Goal: Information Seeking & Learning: Learn about a topic

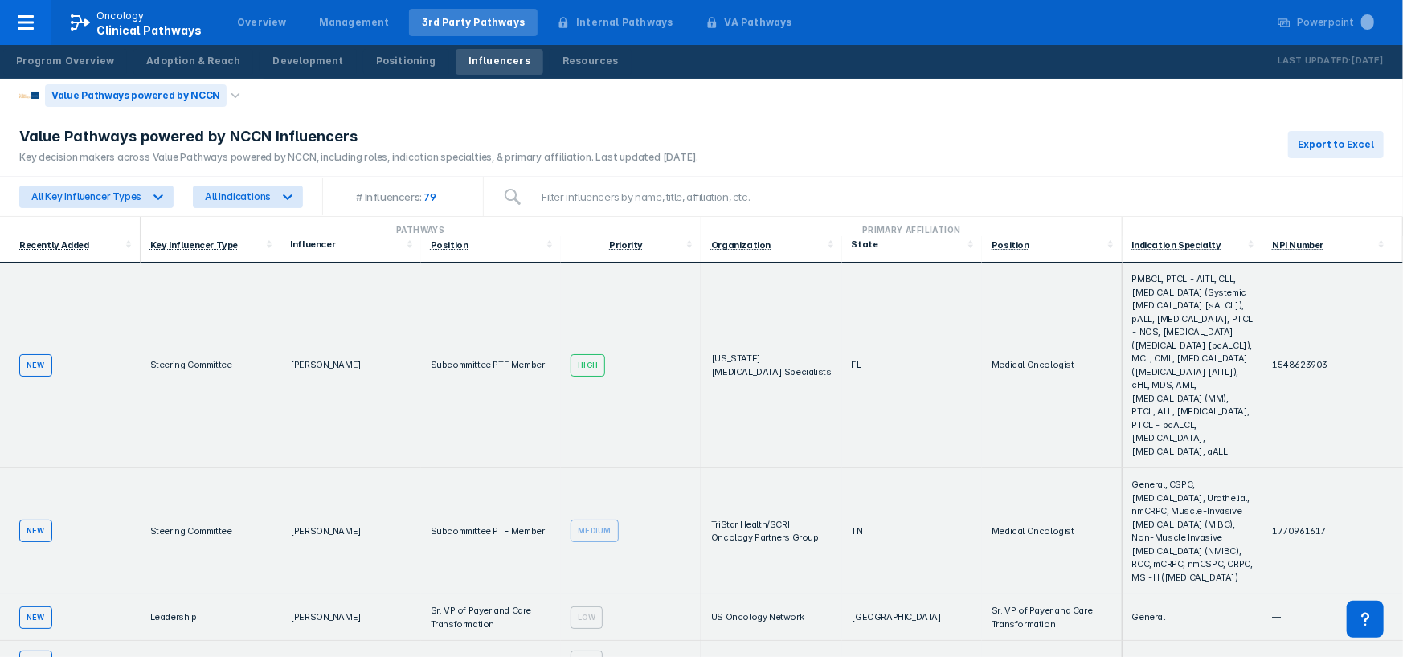
scroll to position [1445, 0]
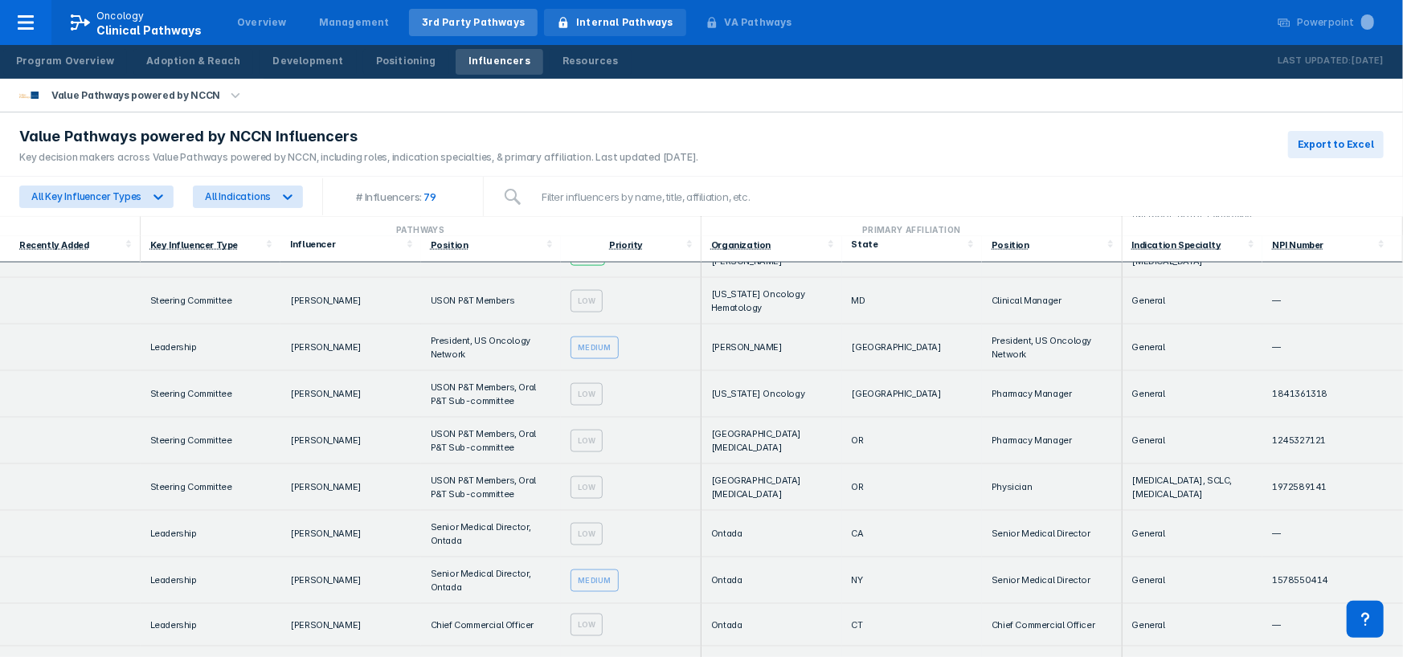
click at [590, 25] on div "Internal Pathways" at bounding box center [624, 22] width 96 height 14
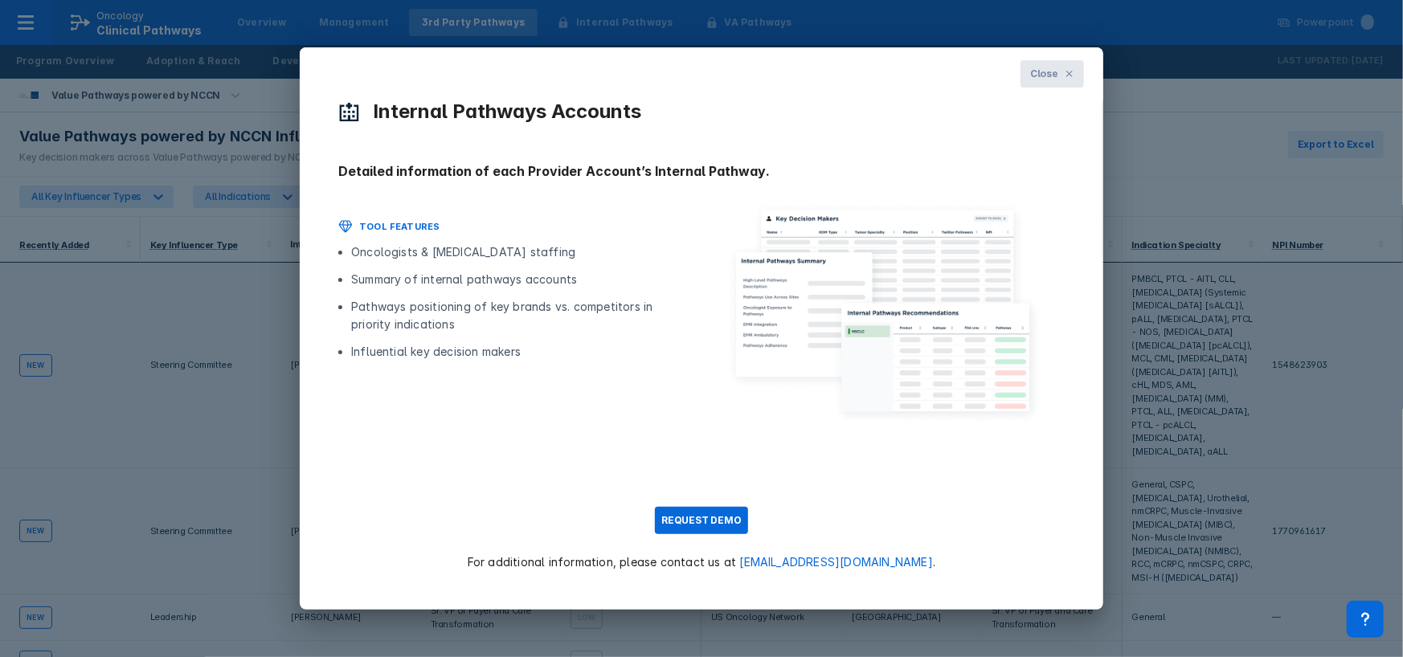
click at [1072, 72] on icon at bounding box center [1069, 74] width 6 height 6
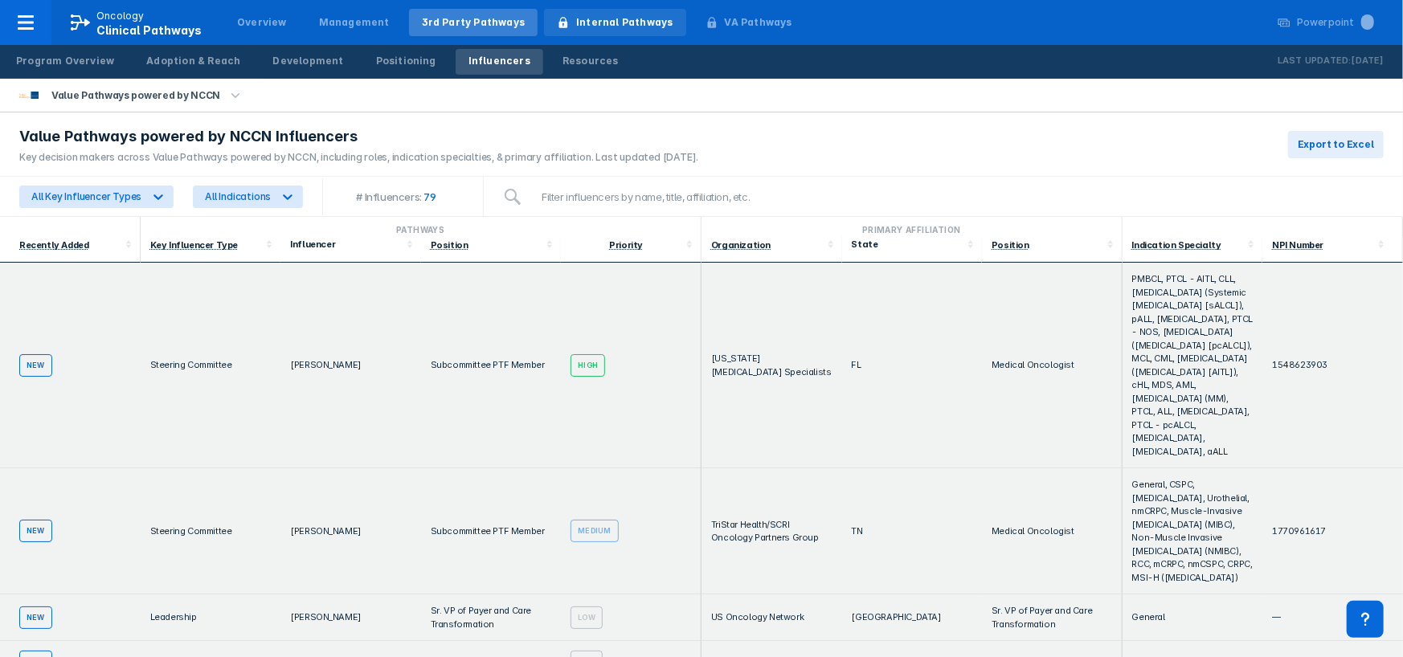
click at [576, 28] on div "Internal Pathways" at bounding box center [624, 22] width 96 height 14
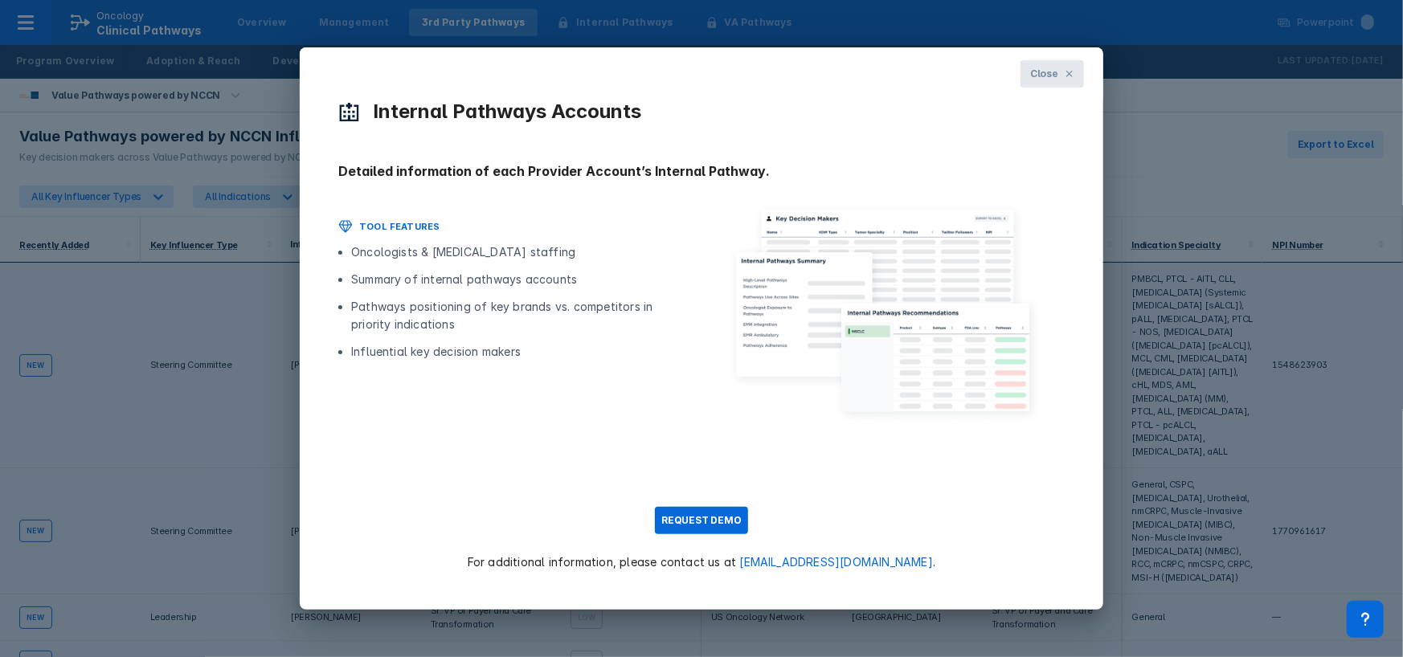
click at [1048, 76] on span "Close" at bounding box center [1044, 74] width 28 height 14
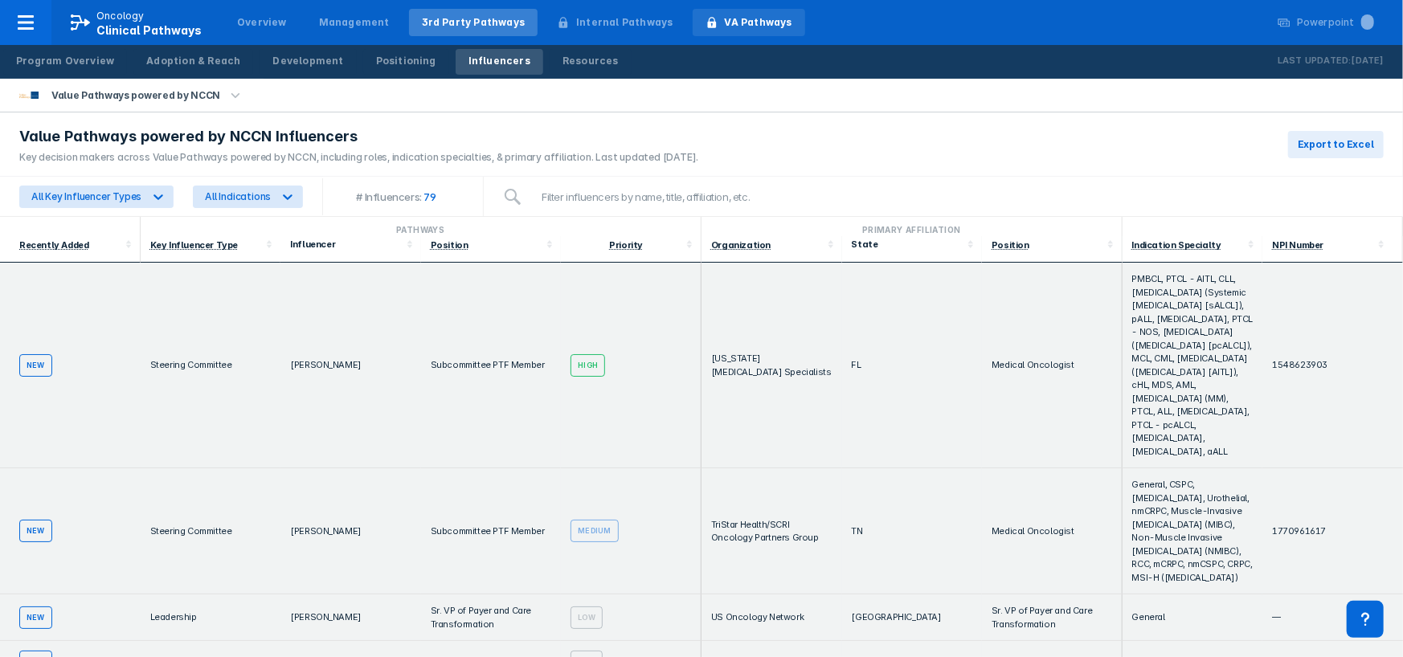
click at [735, 22] on div "VA Pathways" at bounding box center [758, 22] width 67 height 14
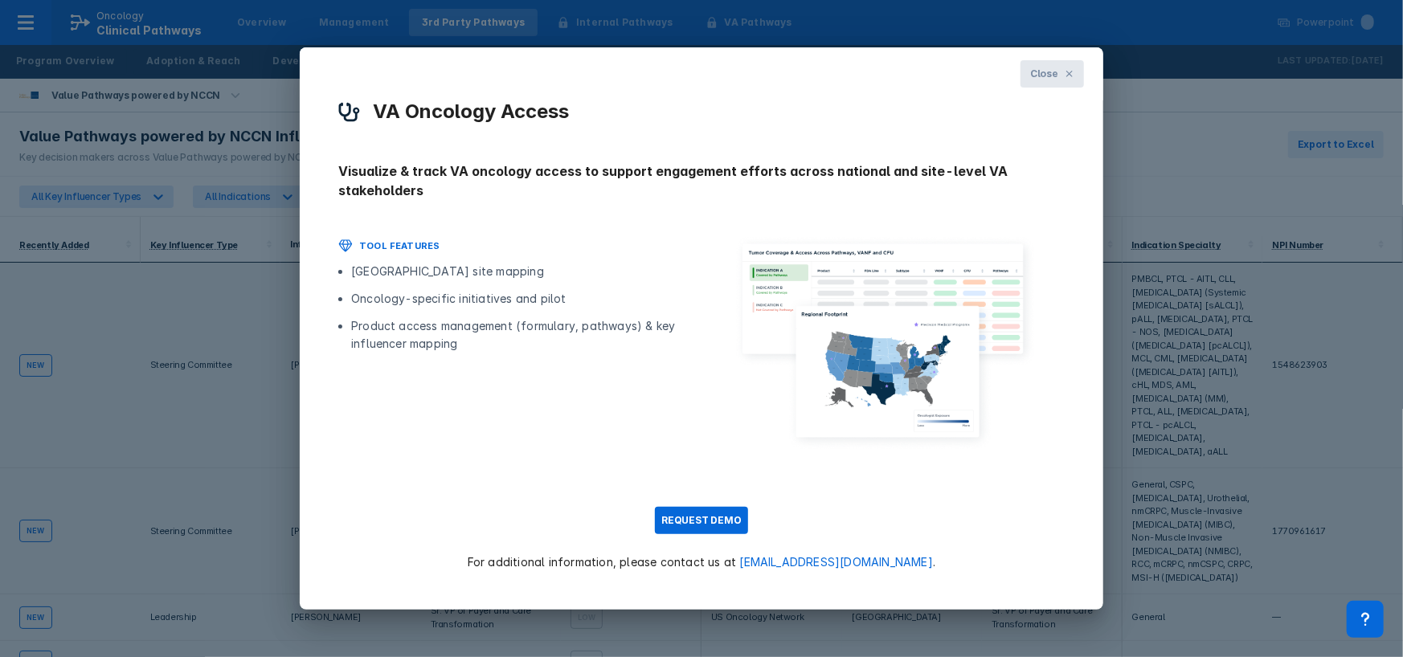
click at [1061, 79] on button "Close" at bounding box center [1051, 73] width 63 height 27
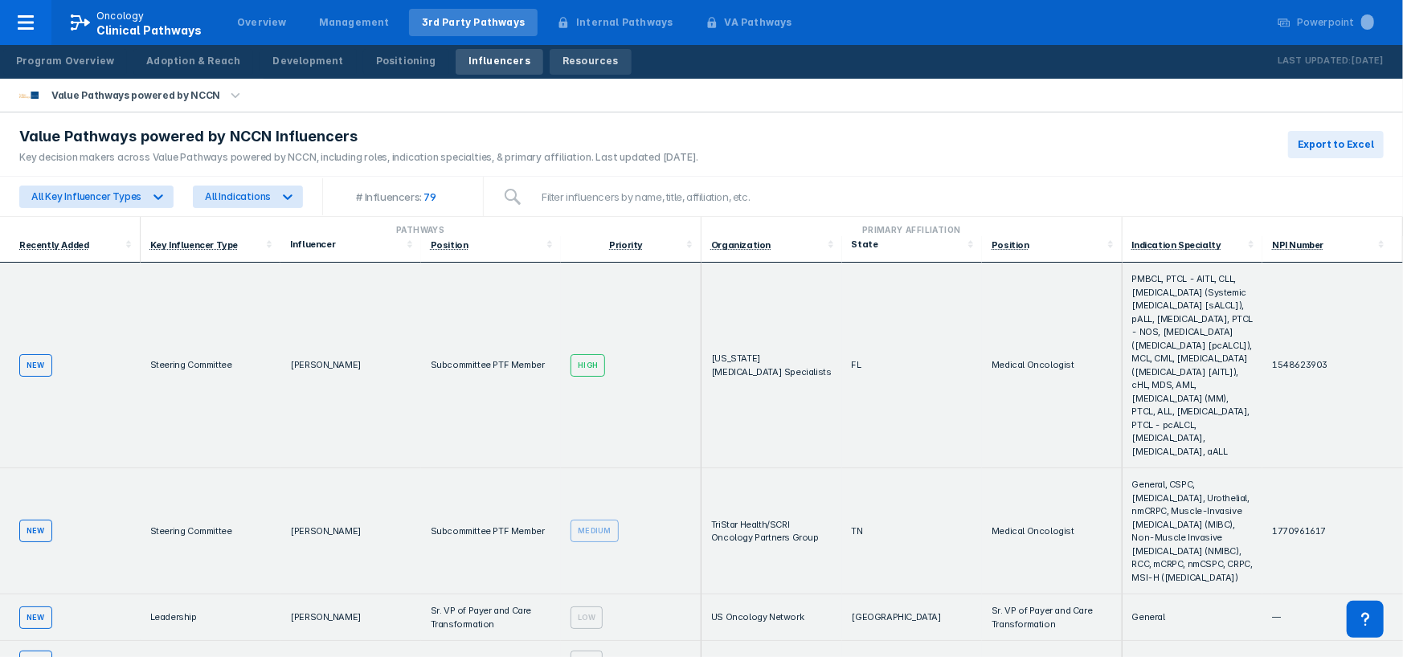
click at [562, 63] on div "Resources" at bounding box center [590, 61] width 56 height 14
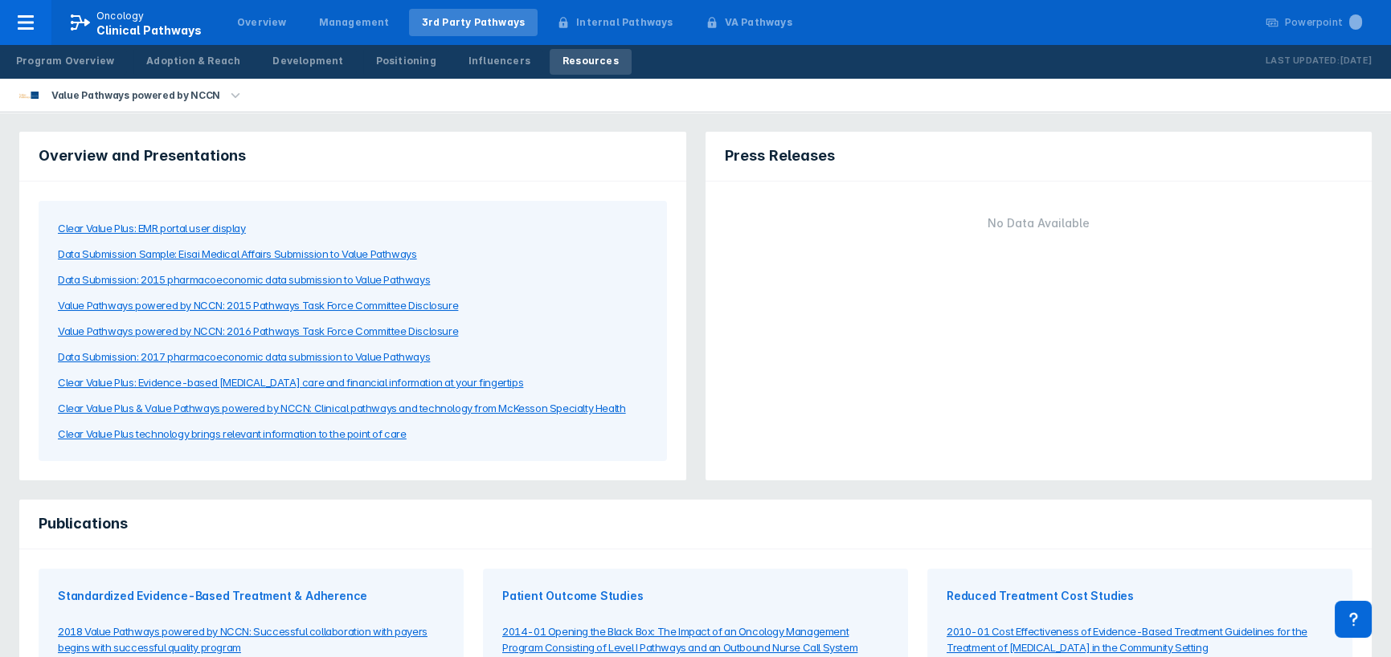
click at [227, 91] on icon "button" at bounding box center [236, 96] width 18 height 18
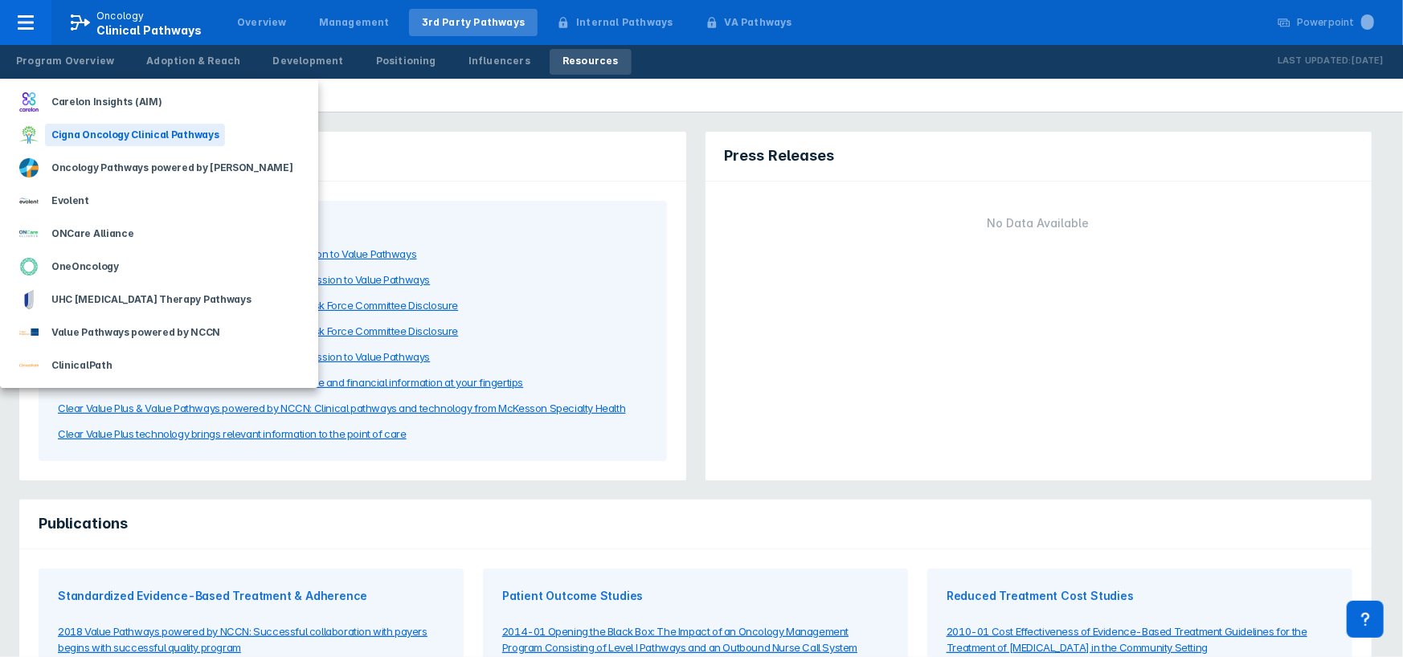
click at [105, 135] on div "Cigna Oncology Clinical Pathways" at bounding box center [135, 135] width 180 height 22
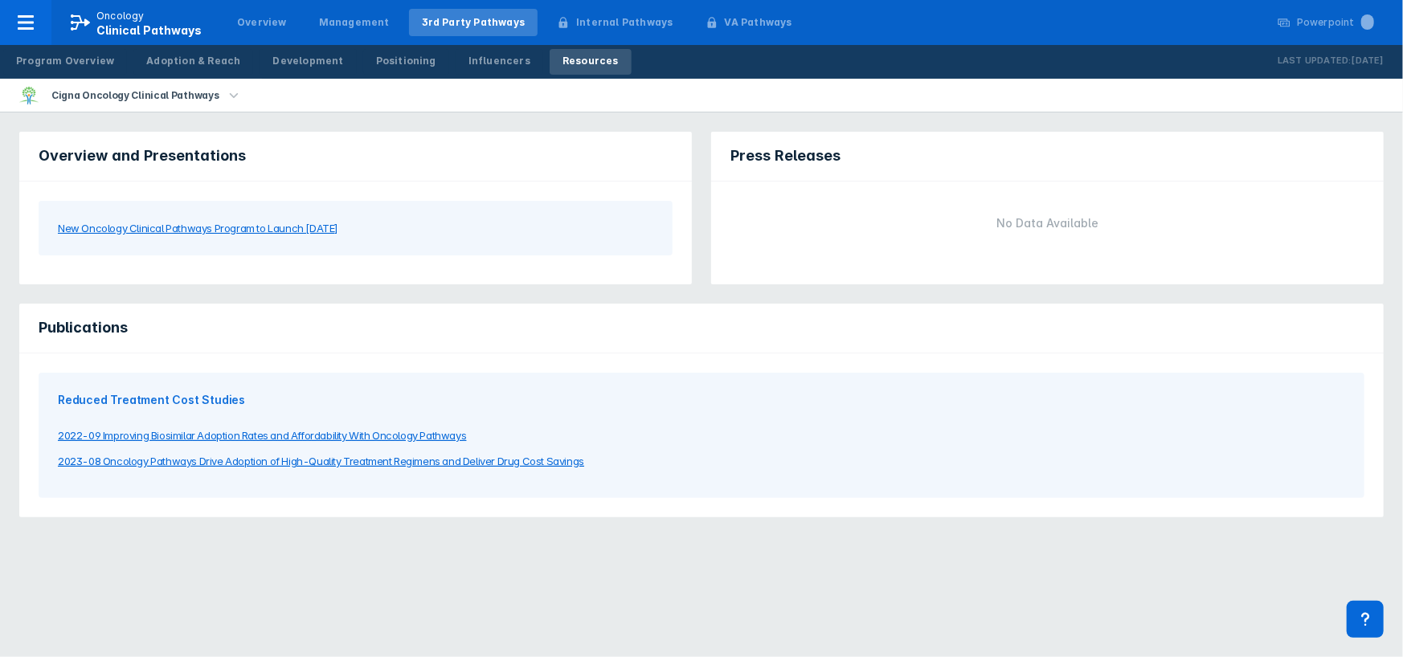
click at [268, 227] on div "New Oncology Clinical Pathways Program to Launch [DATE]" at bounding box center [198, 228] width 280 height 16
click at [226, 98] on icon "button" at bounding box center [234, 96] width 18 height 18
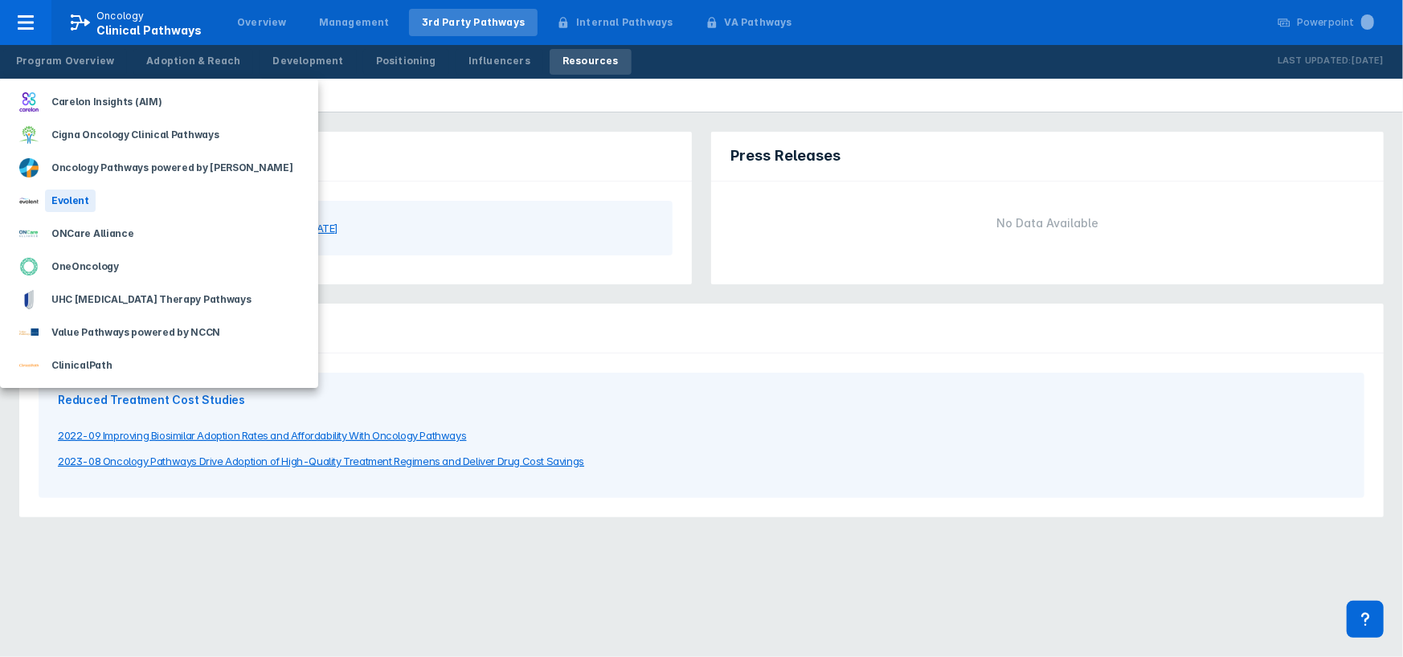
click at [59, 204] on div "Evolent" at bounding box center [70, 201] width 51 height 22
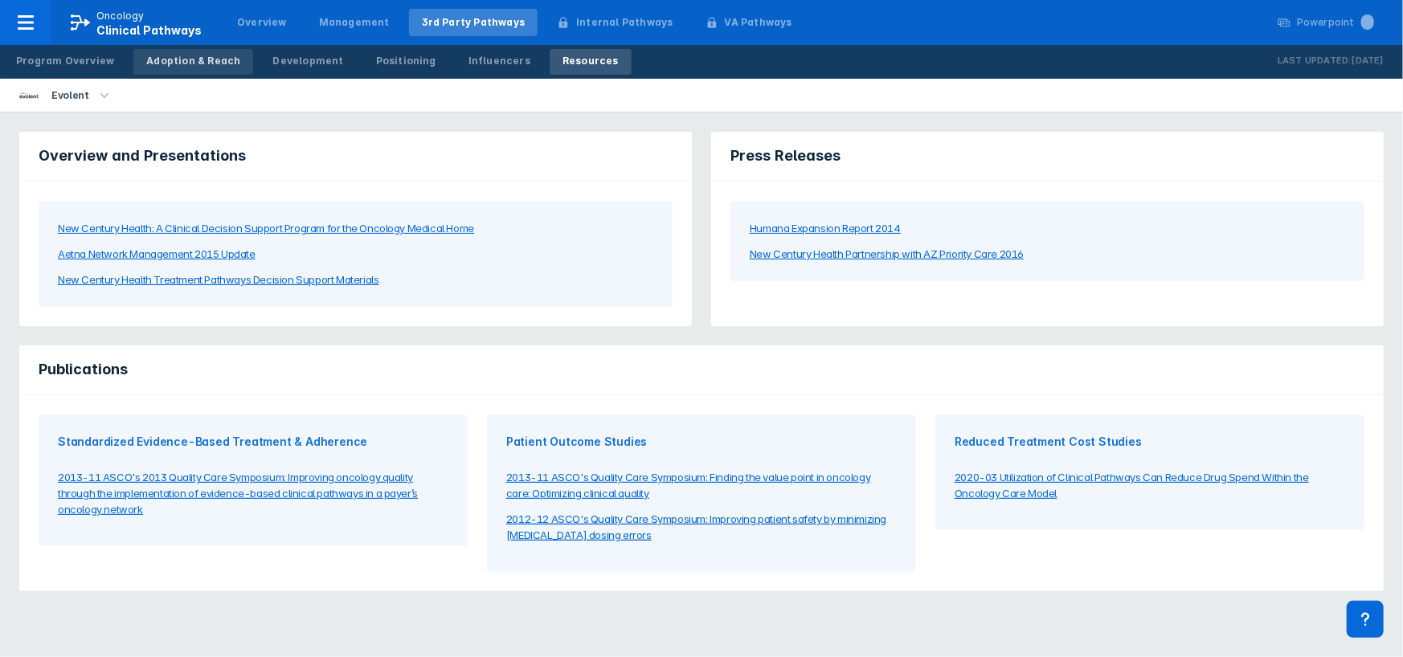
click at [199, 63] on div "Adoption & Reach" at bounding box center [193, 61] width 94 height 14
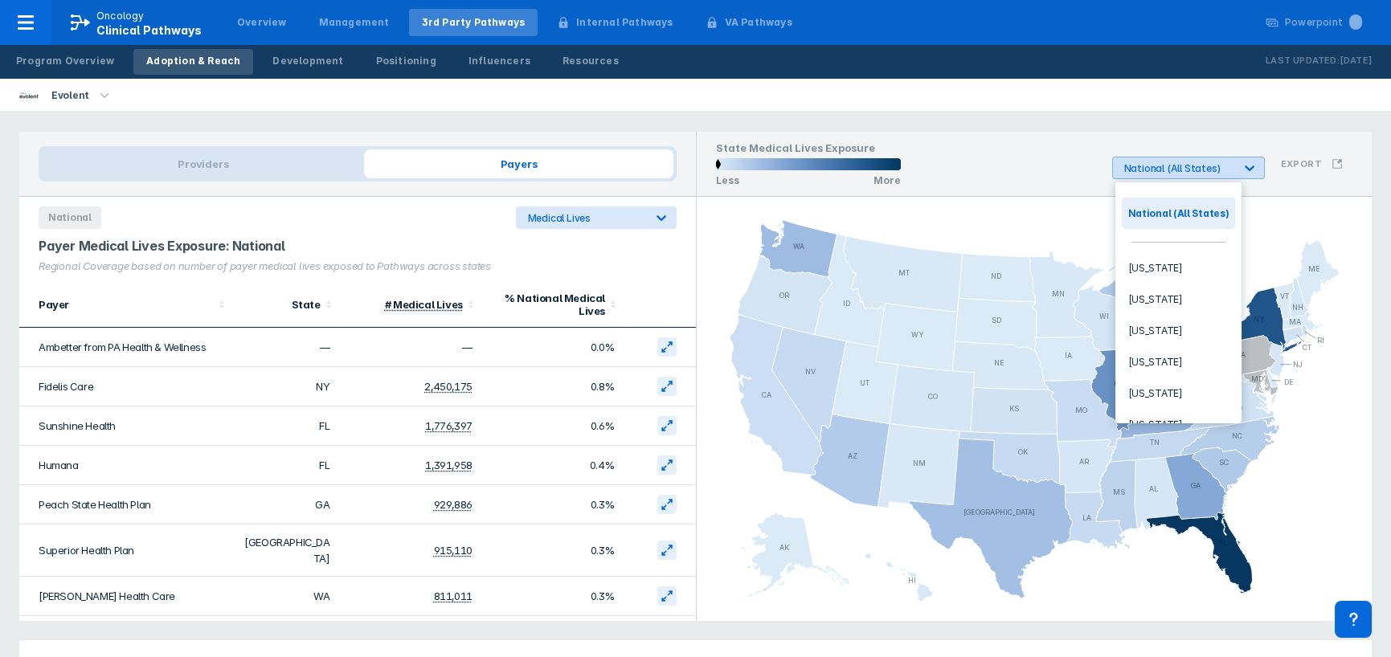
click at [1265, 168] on div "National (All States)" at bounding box center [1188, 168] width 153 height 22
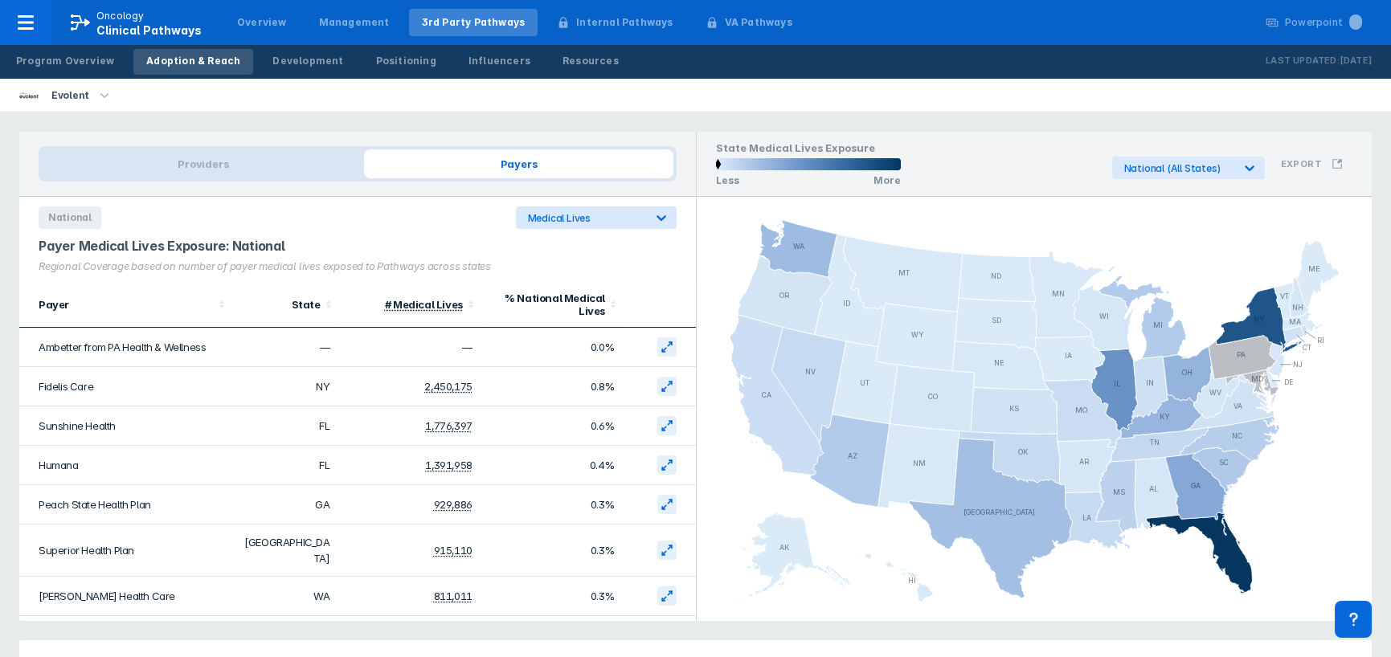
click at [1310, 182] on div "State Medical Lives Exposure Less More National (All States) Export" at bounding box center [1035, 164] width 676 height 65
click at [488, 169] on span "Payers" at bounding box center [518, 163] width 309 height 29
click at [549, 163] on span "Payers" at bounding box center [518, 163] width 309 height 29
click at [192, 165] on span "Providers" at bounding box center [203, 163] width 322 height 29
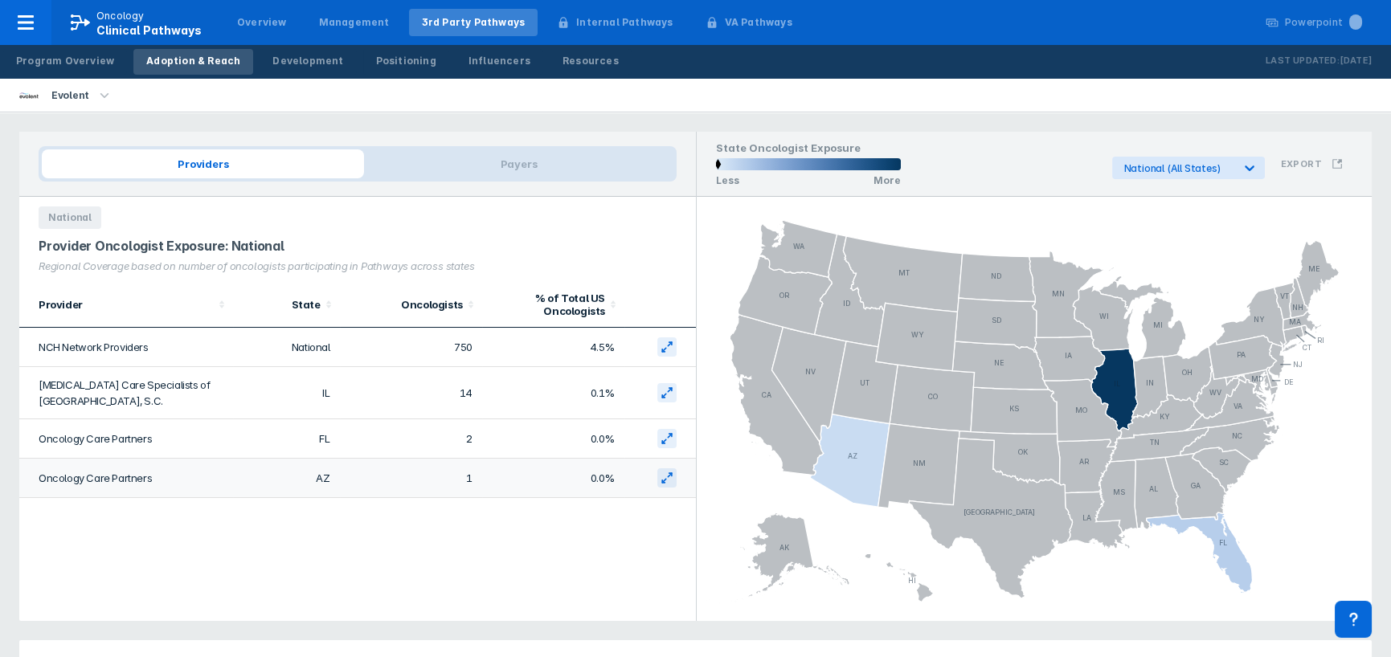
click at [125, 476] on td "Oncology Care Partners" at bounding box center [126, 478] width 214 height 39
click at [523, 169] on span "Payers" at bounding box center [518, 163] width 309 height 29
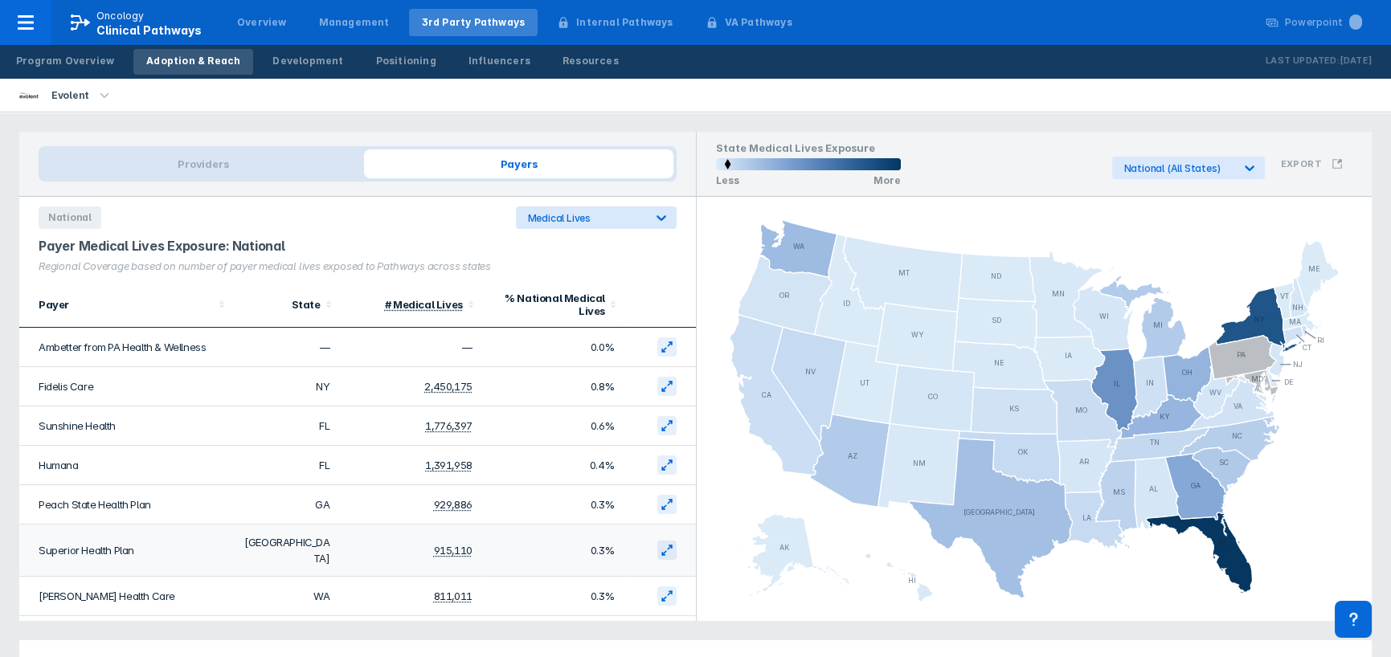
click at [107, 545] on td "Superior Health Plan" at bounding box center [126, 551] width 214 height 52
click at [80, 99] on div "Evolent" at bounding box center [70, 95] width 51 height 22
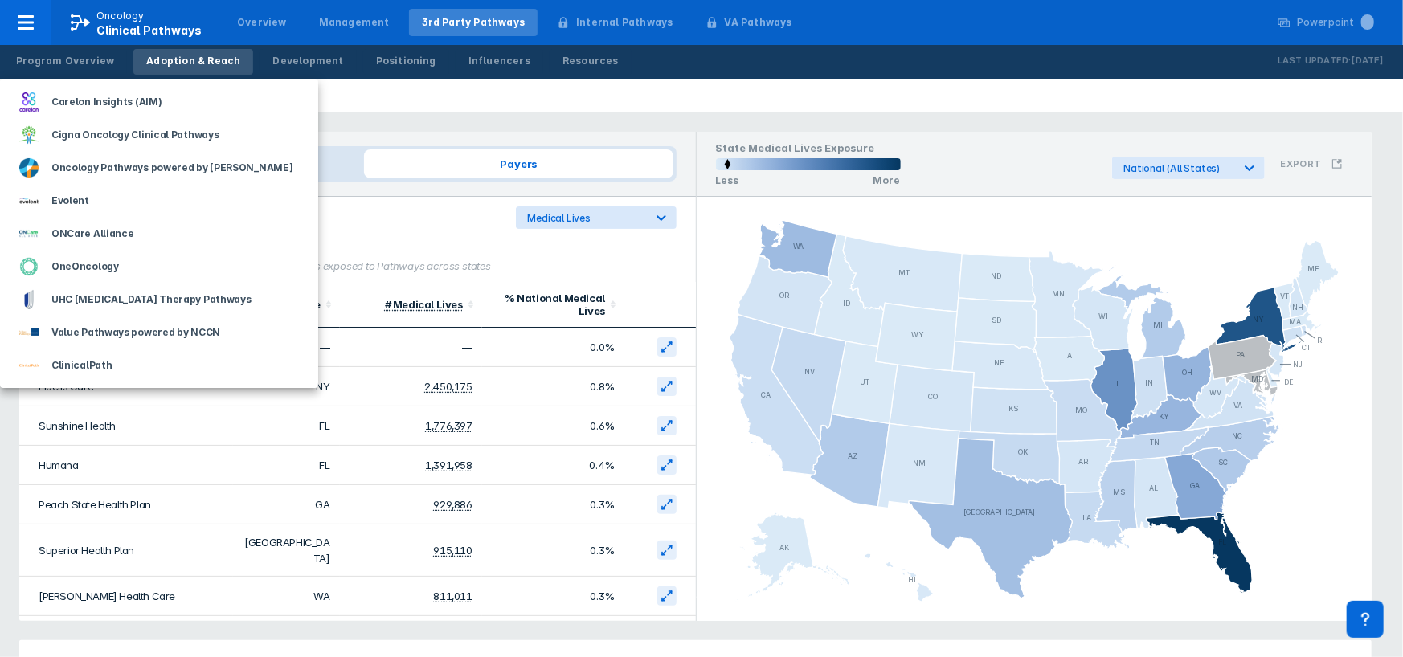
click at [474, 93] on div at bounding box center [701, 328] width 1403 height 657
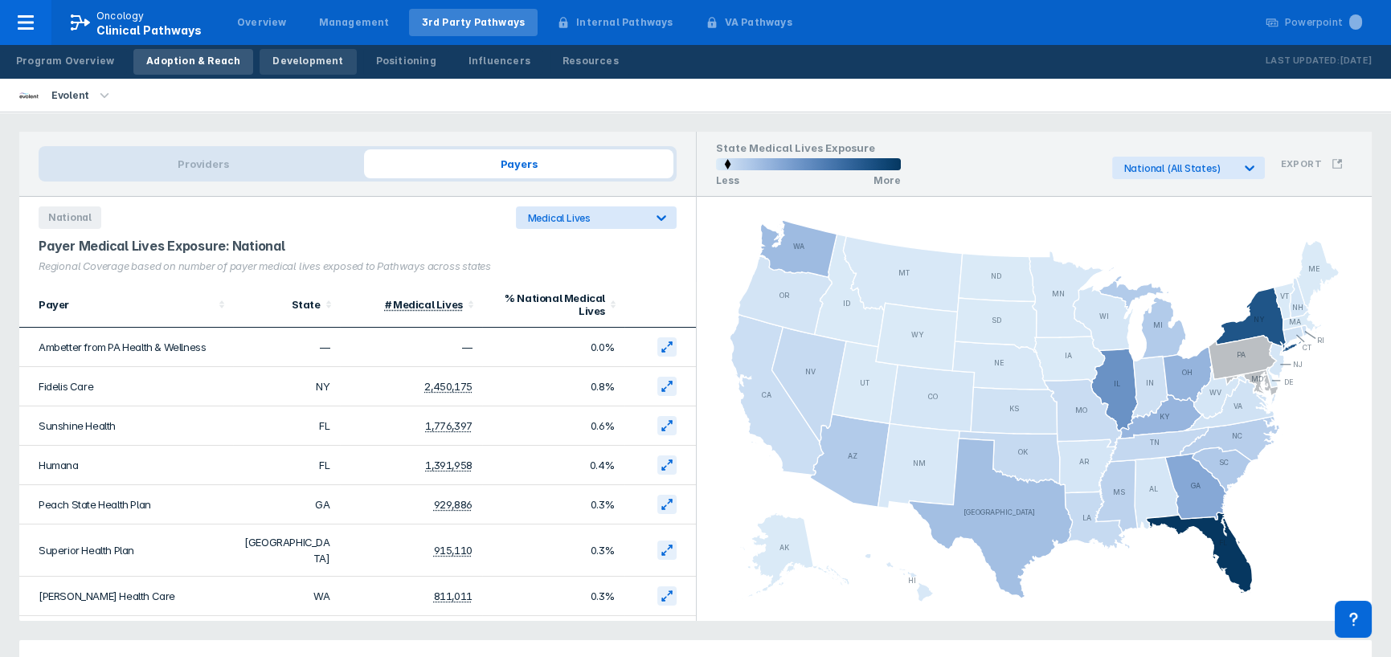
click at [295, 63] on div "Development" at bounding box center [307, 61] width 71 height 14
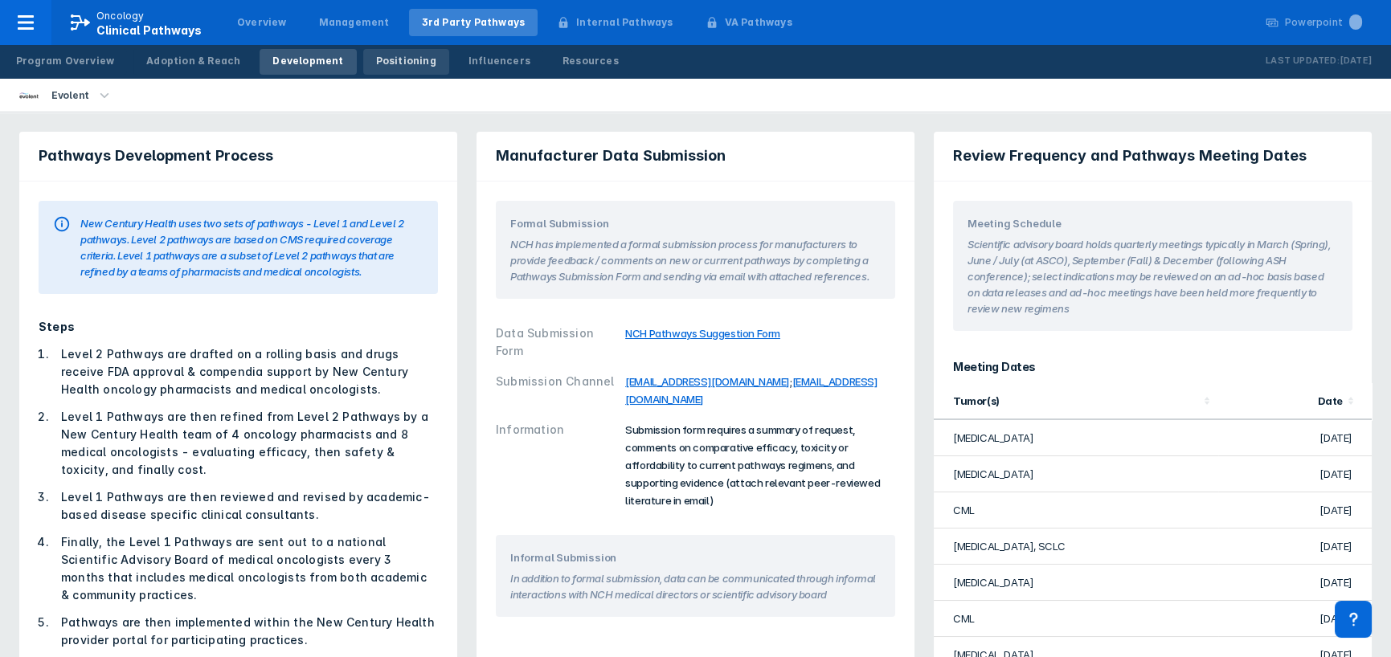
click at [403, 67] on div "Positioning" at bounding box center [406, 61] width 60 height 14
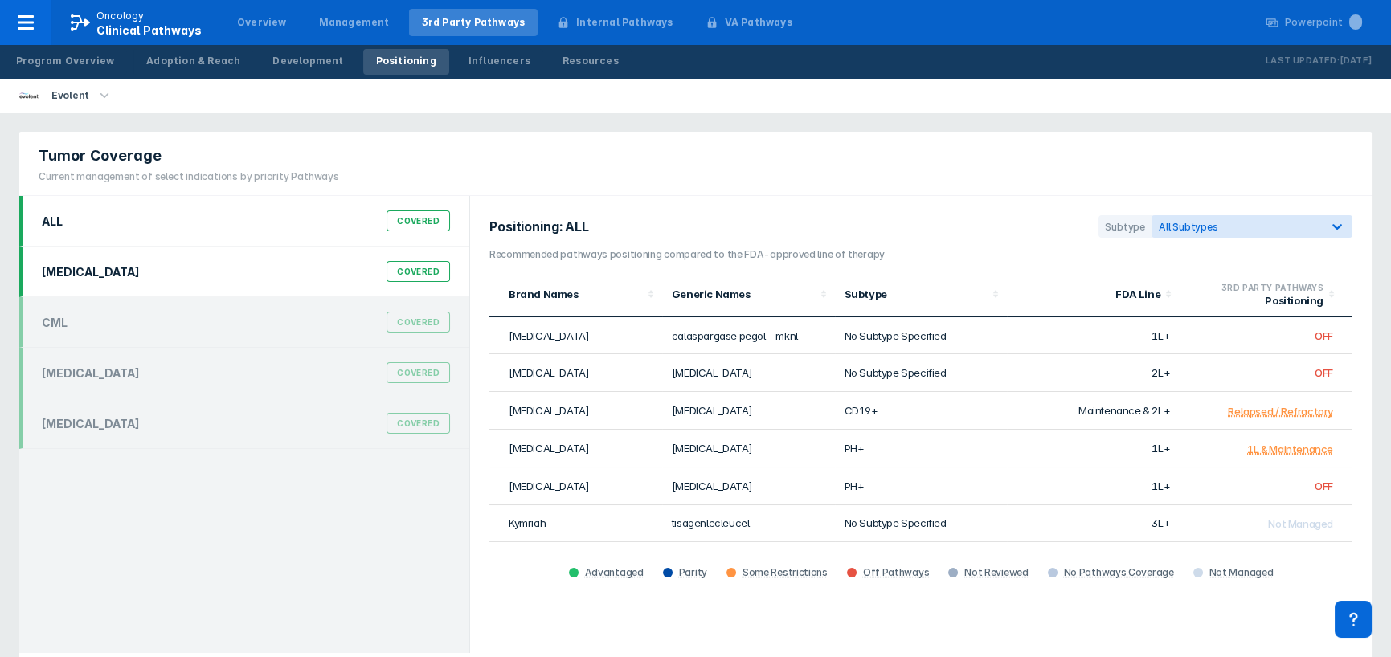
click at [428, 276] on div "Covered" at bounding box center [417, 271] width 63 height 21
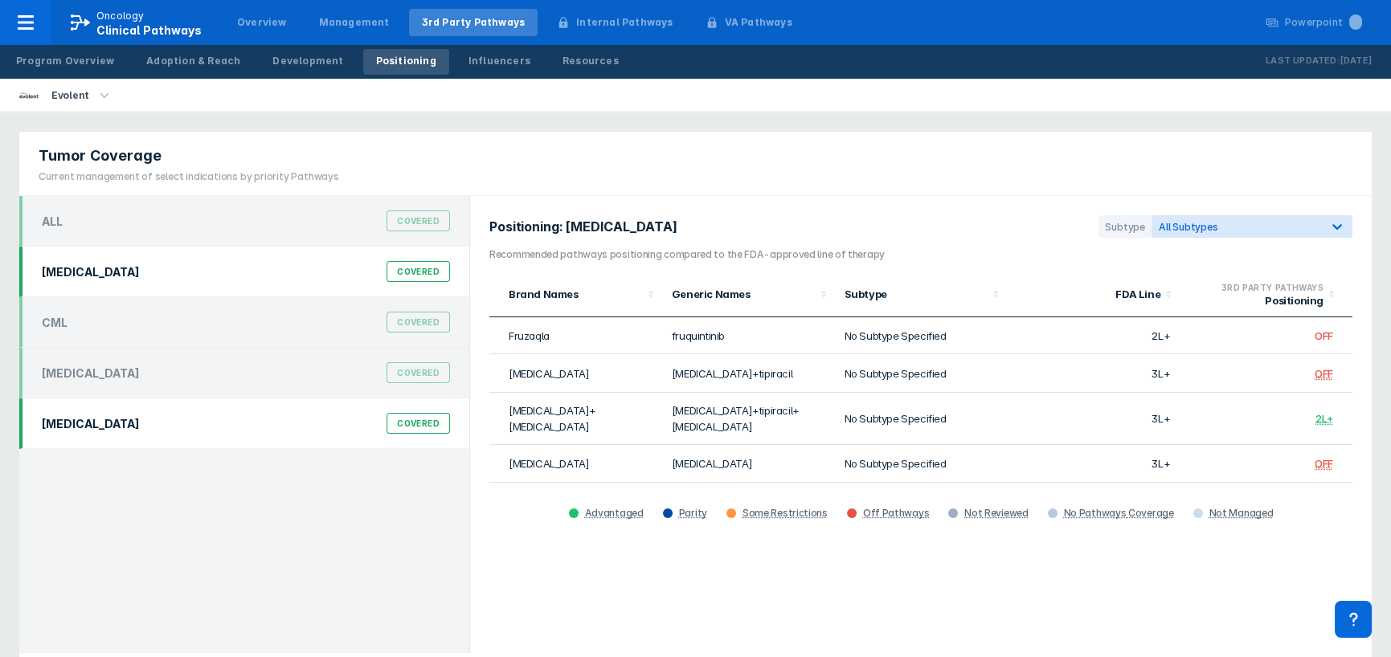
click at [431, 427] on div "Covered" at bounding box center [417, 423] width 63 height 21
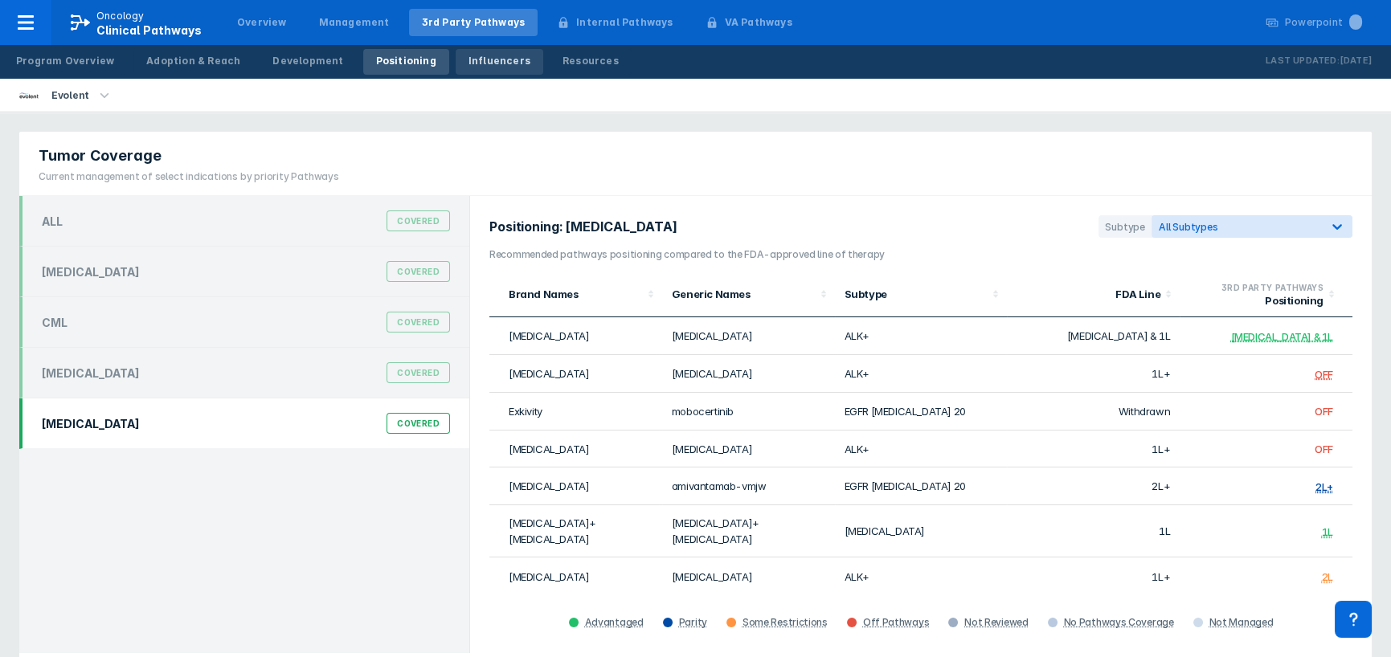
click at [486, 68] on link "Influencers" at bounding box center [500, 62] width 88 height 26
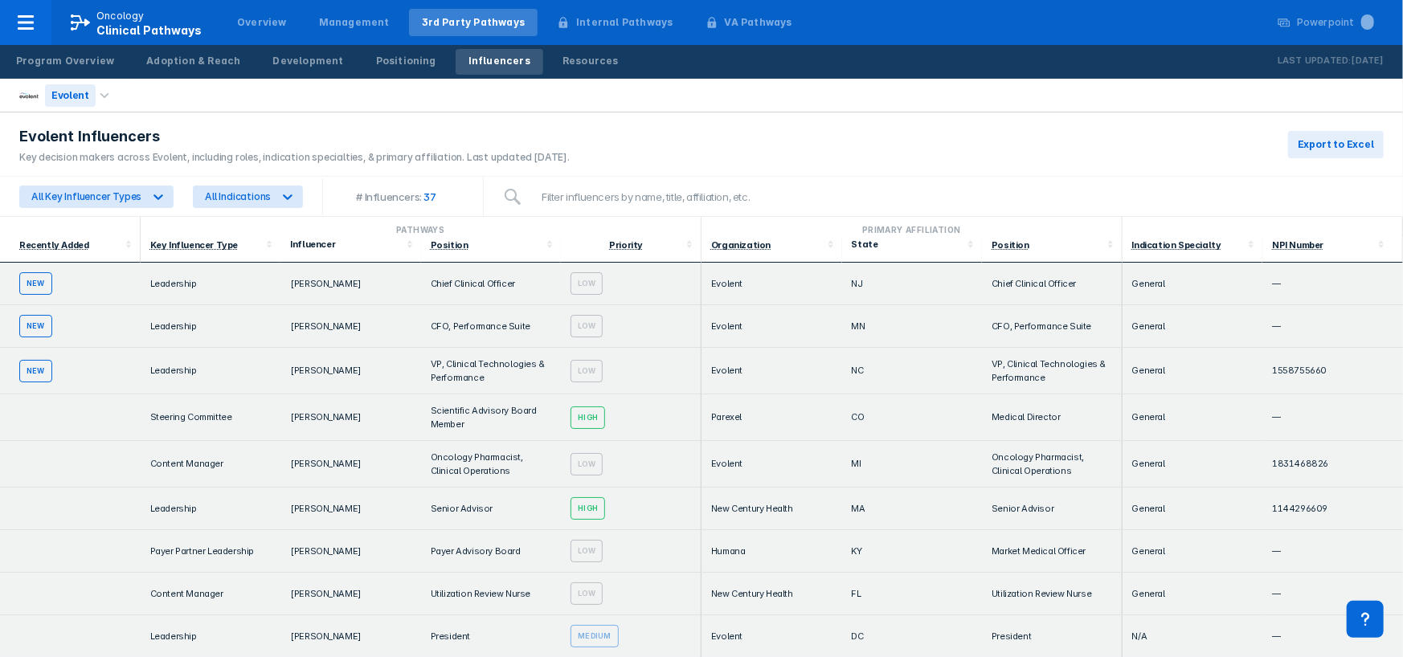
click at [90, 95] on div "Evolent" at bounding box center [70, 95] width 51 height 22
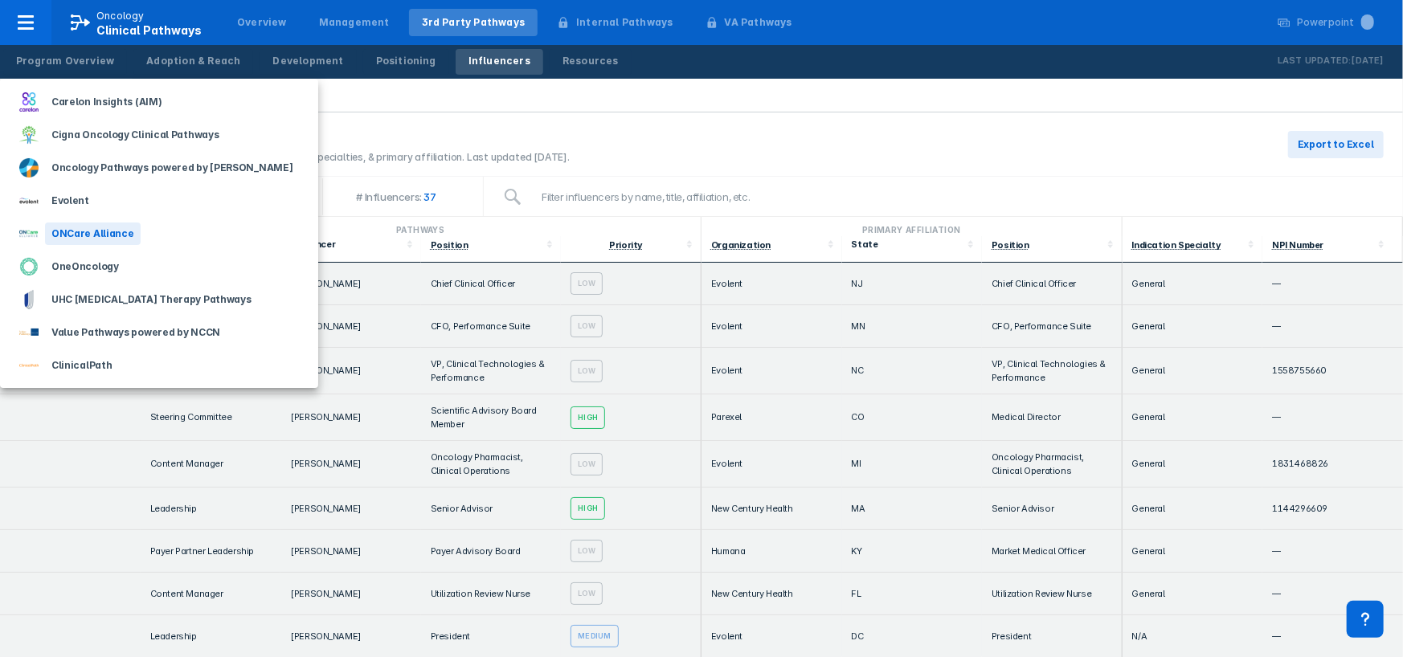
click at [83, 238] on div "ONCare Alliance" at bounding box center [93, 234] width 96 height 22
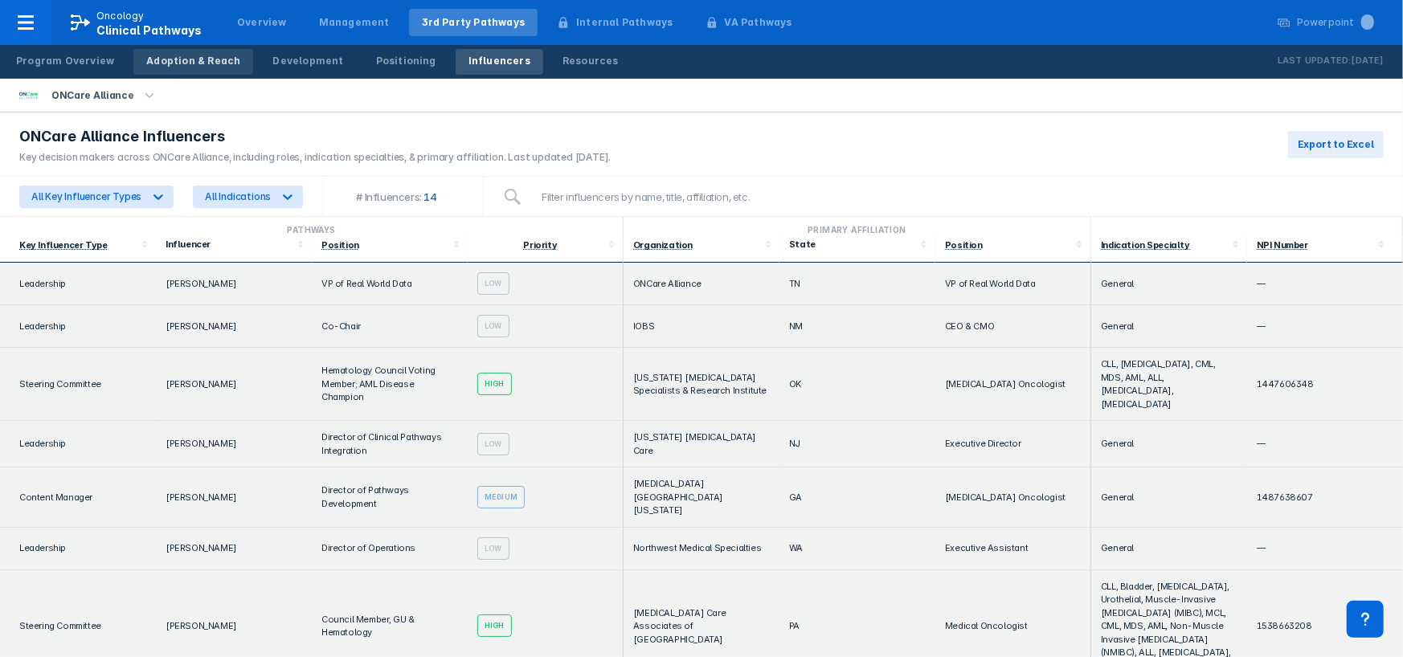
click at [177, 64] on div "Adoption & Reach" at bounding box center [193, 61] width 94 height 14
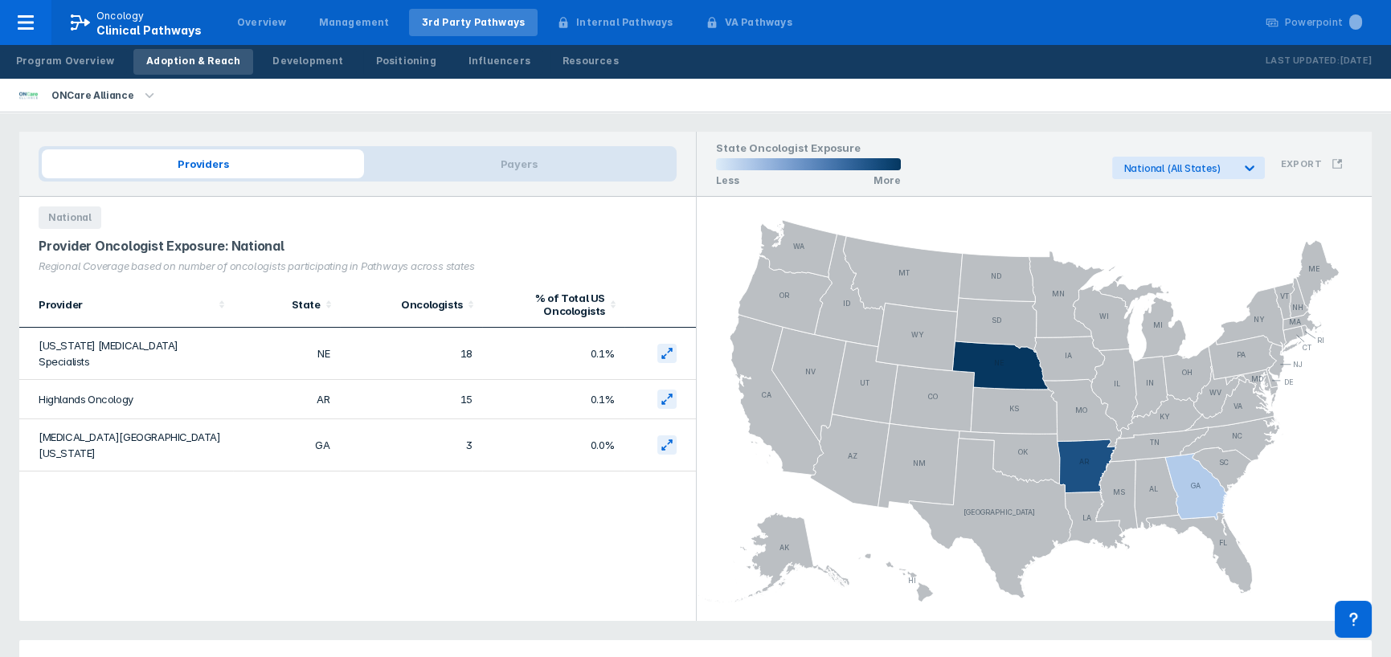
click at [98, 96] on div "ONCare Alliance" at bounding box center [93, 95] width 96 height 22
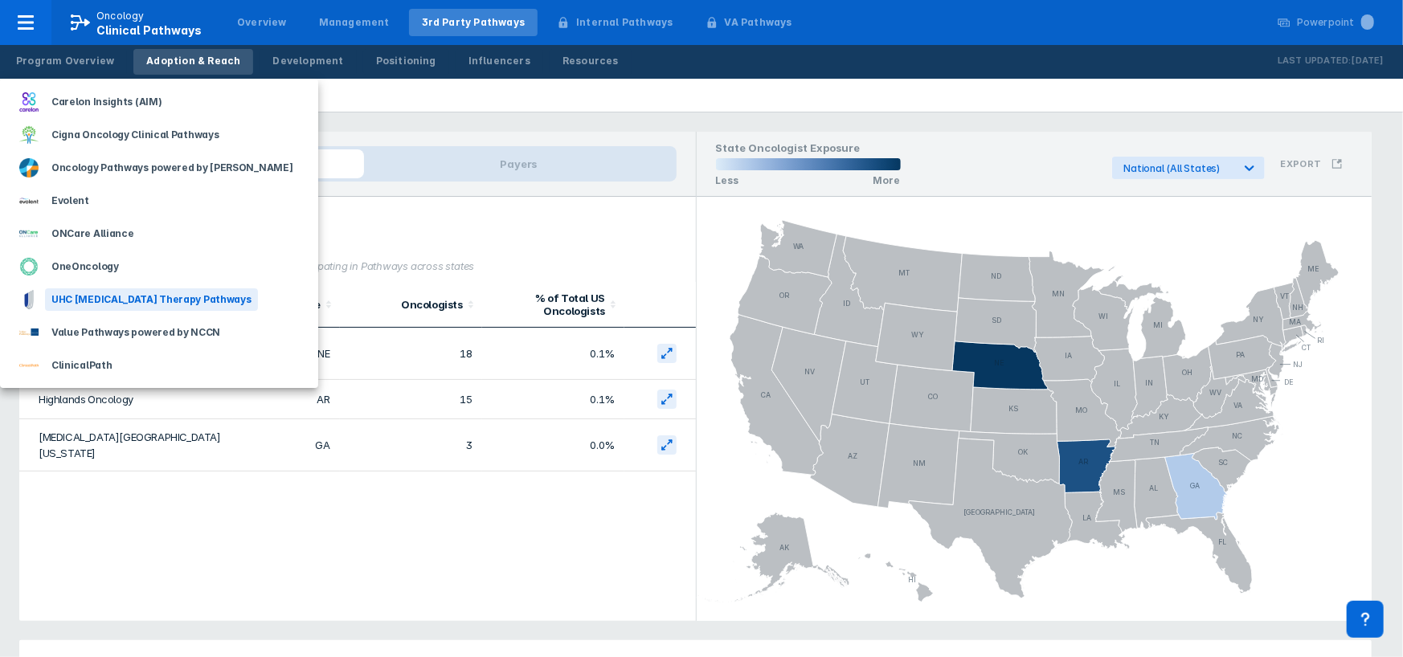
click at [90, 304] on div "UHC [MEDICAL_DATA] Therapy Pathways" at bounding box center [151, 299] width 213 height 22
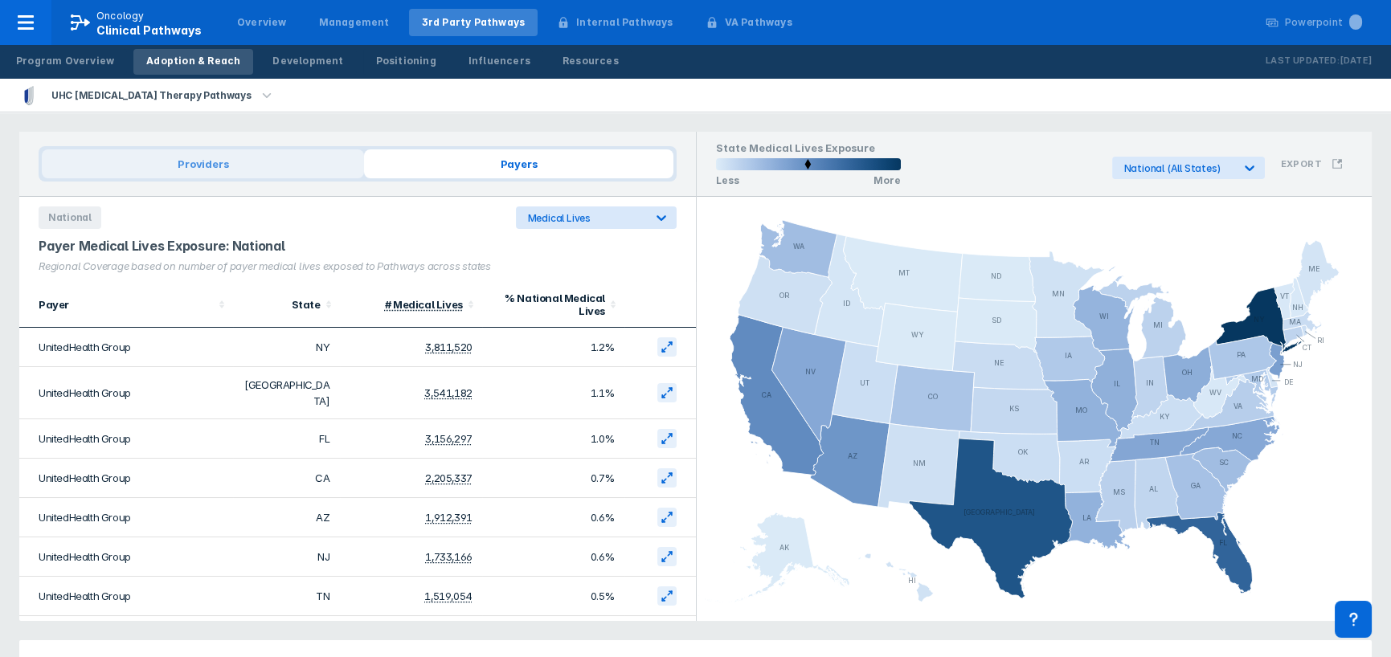
click at [199, 158] on span "Providers" at bounding box center [203, 163] width 322 height 29
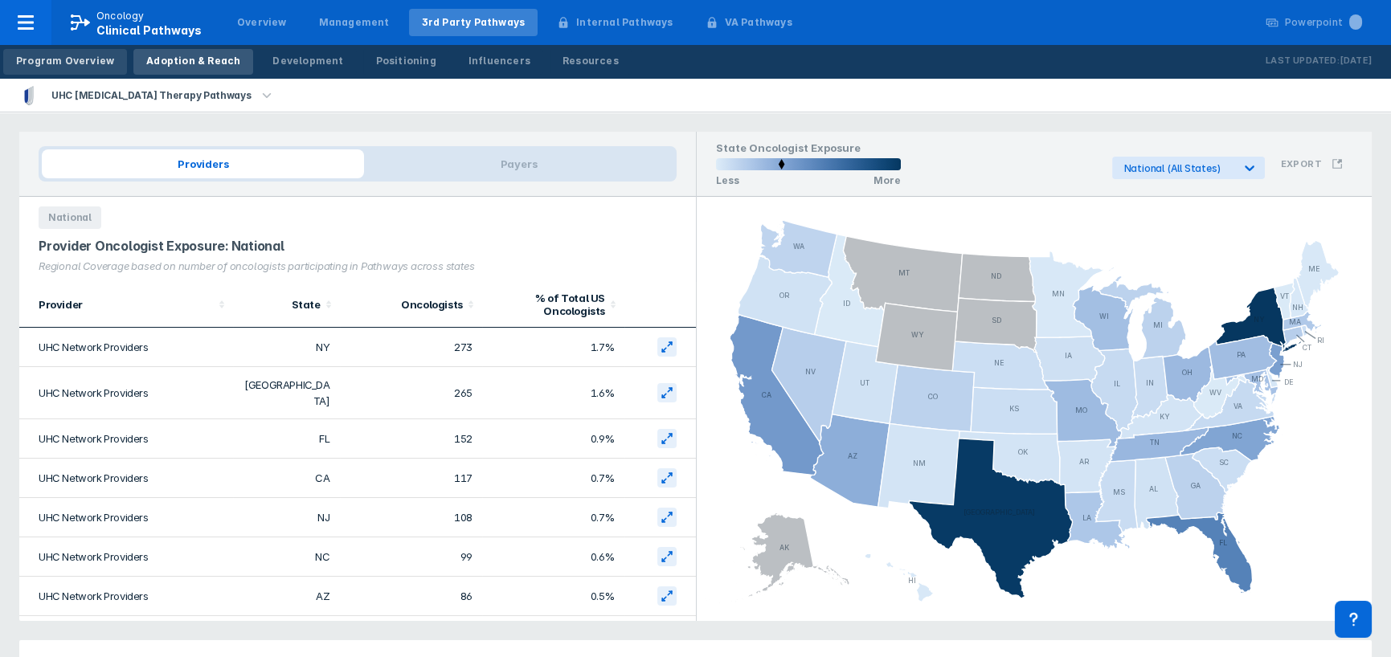
click at [76, 66] on div "Program Overview" at bounding box center [65, 61] width 98 height 14
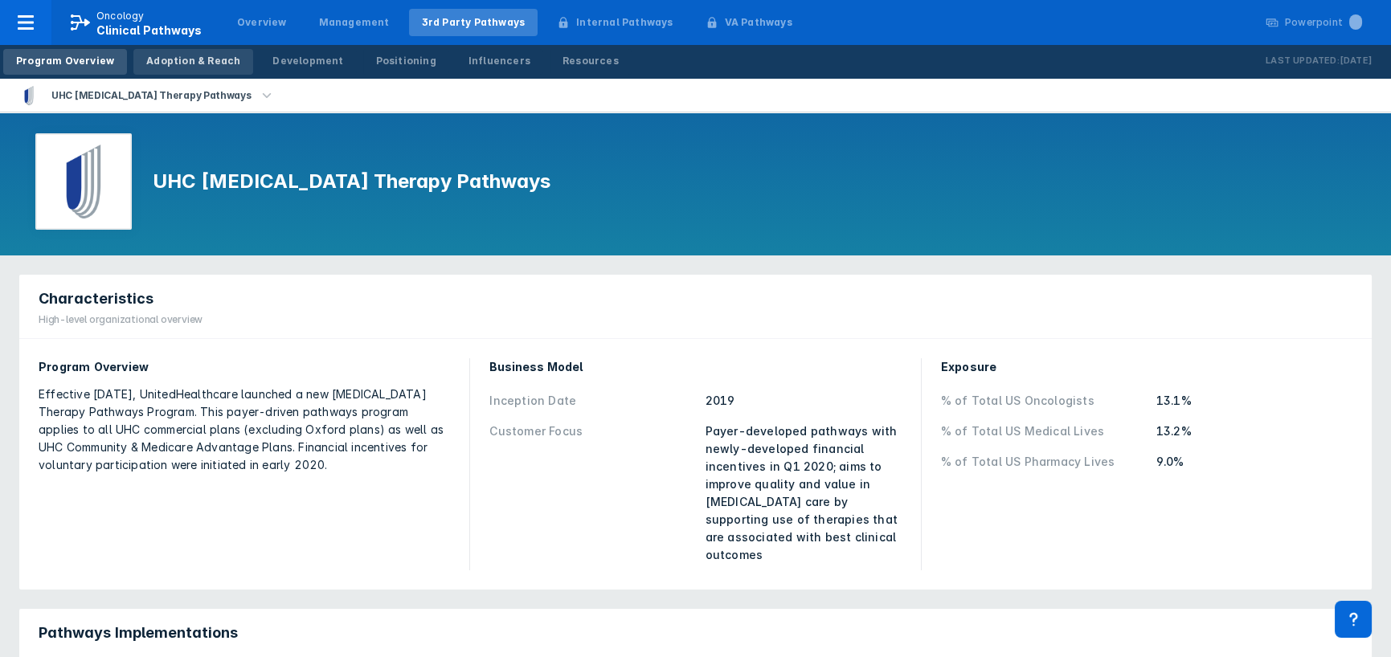
click at [199, 63] on div "Adoption & Reach" at bounding box center [193, 61] width 94 height 14
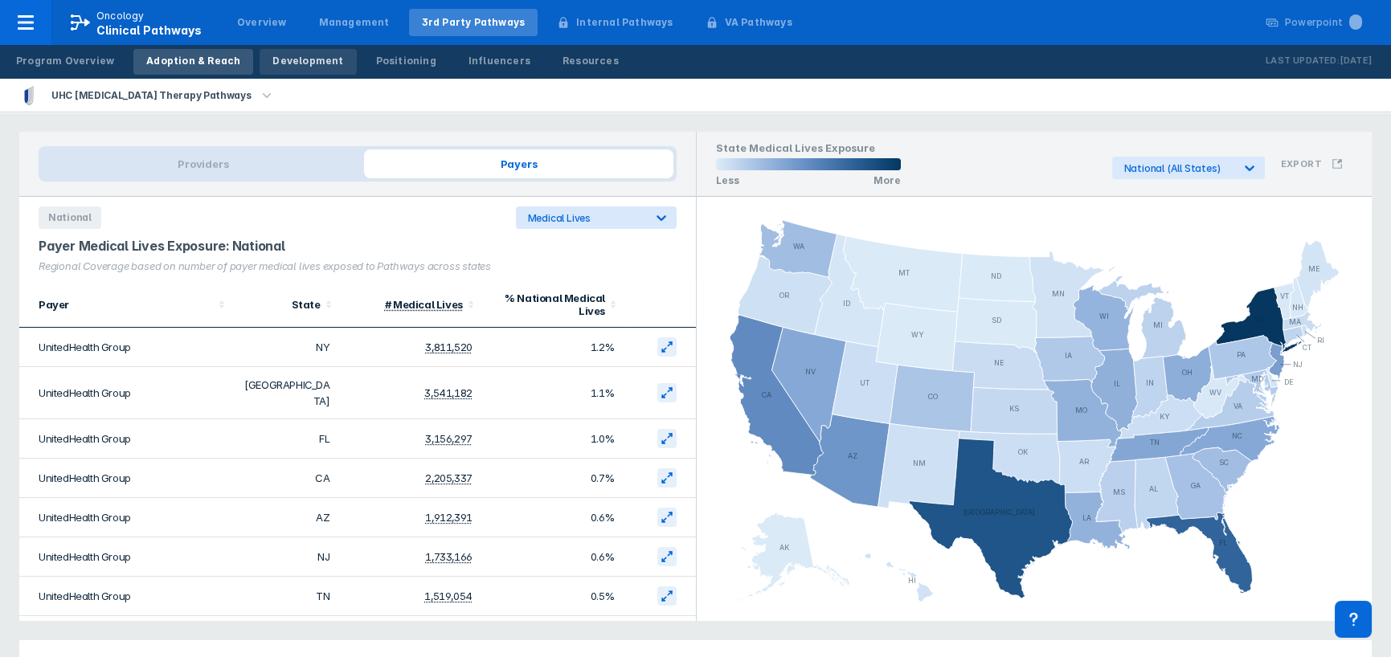
click at [272, 63] on div "Development" at bounding box center [307, 61] width 71 height 14
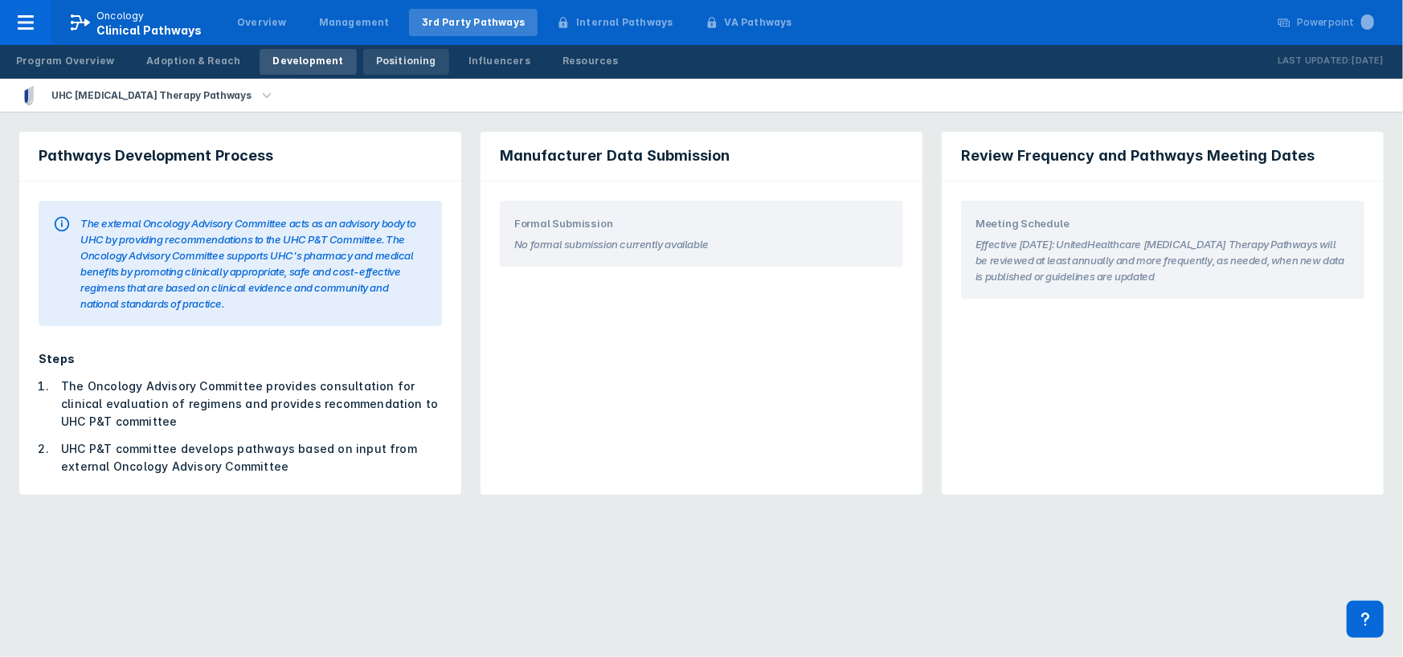
click at [390, 63] on div "Positioning" at bounding box center [406, 61] width 60 height 14
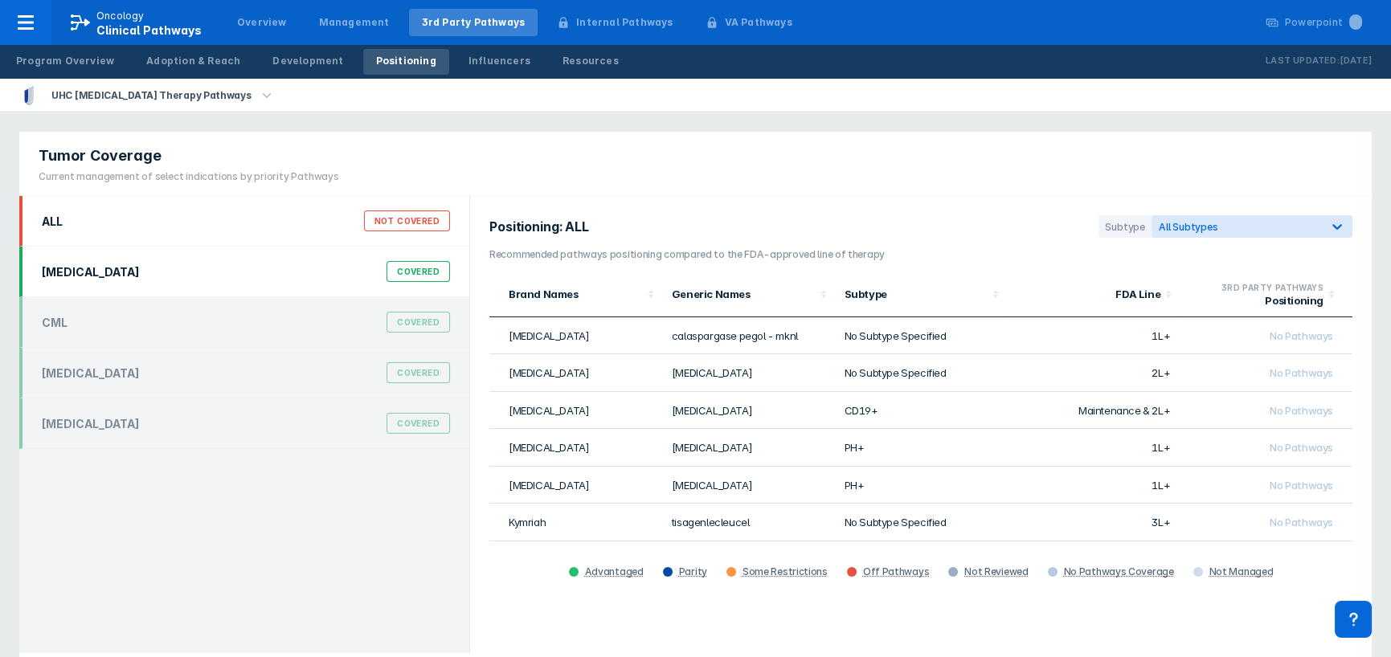
click at [434, 276] on div "Covered" at bounding box center [417, 271] width 63 height 21
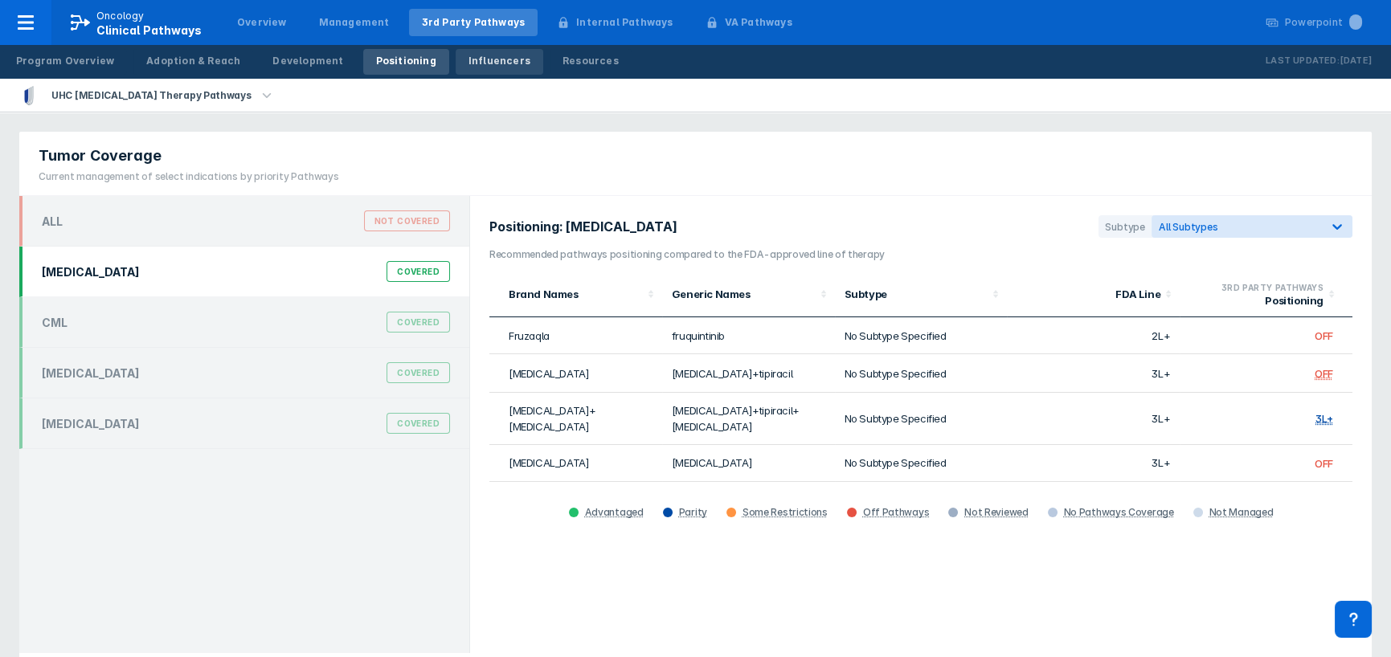
click at [473, 63] on div "Influencers" at bounding box center [499, 61] width 62 height 14
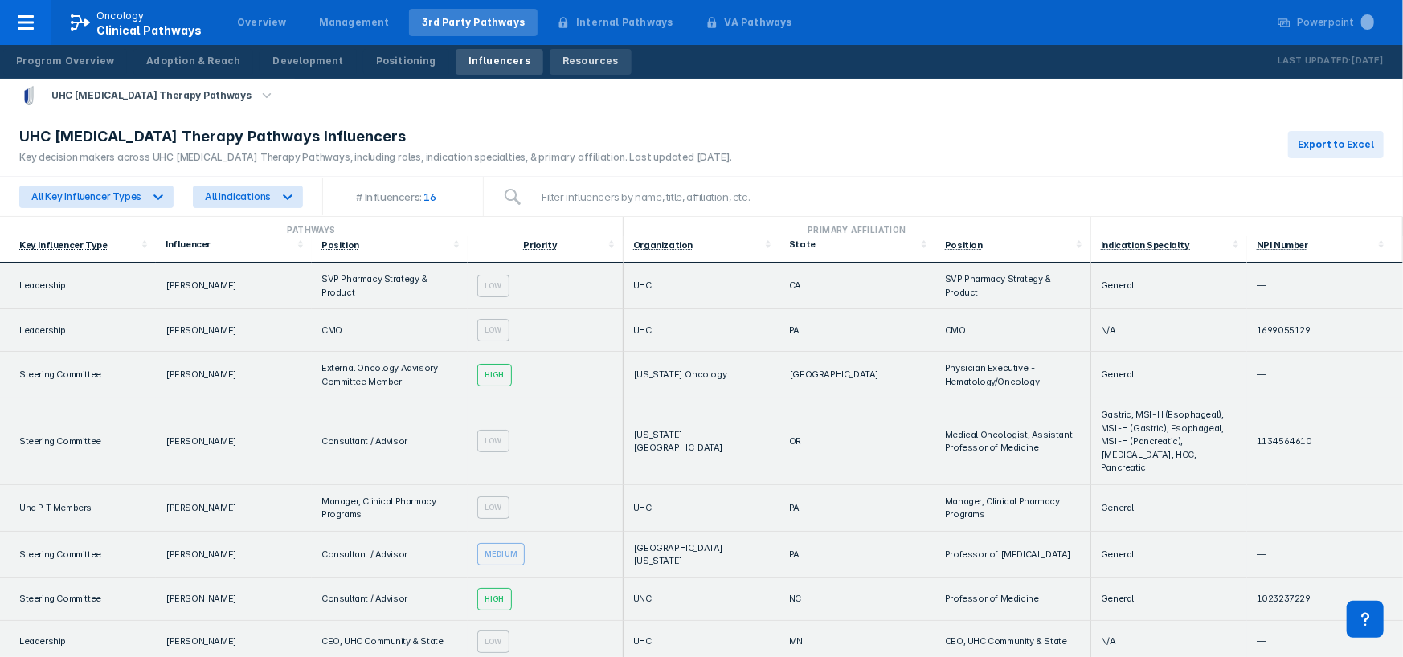
click at [550, 68] on link "Resources" at bounding box center [591, 62] width 82 height 26
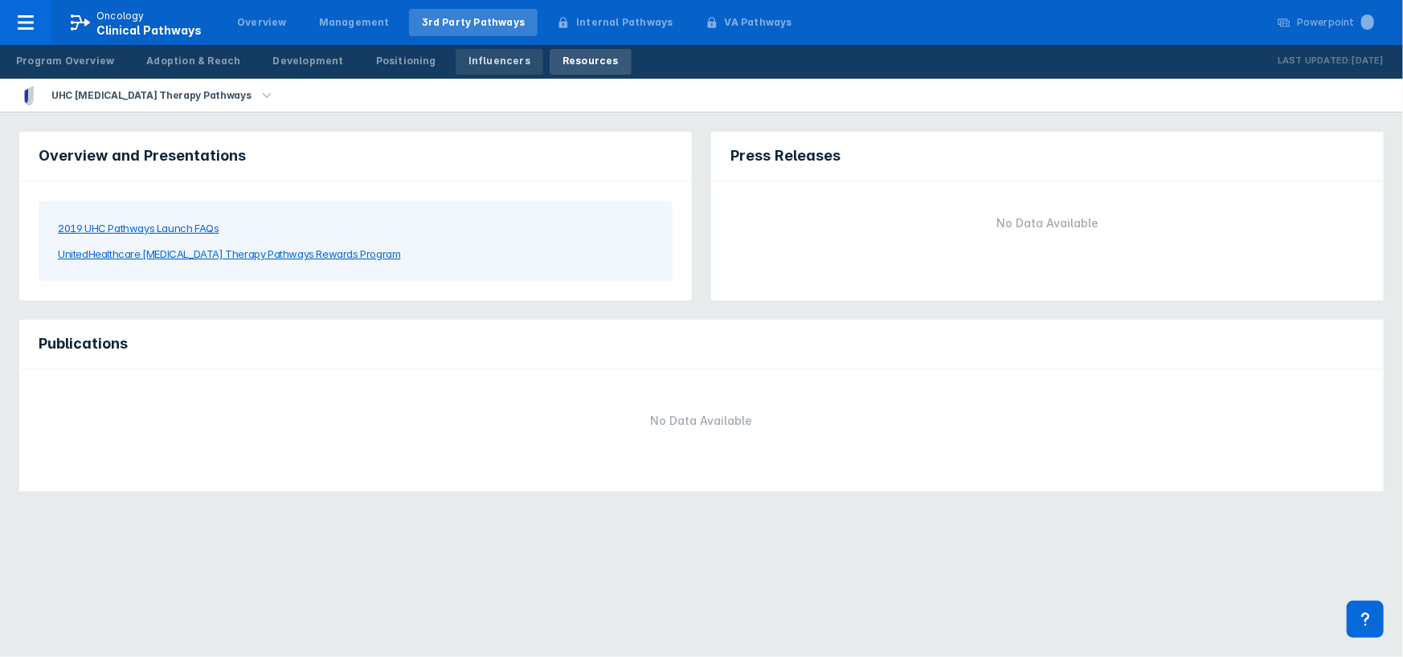
click at [476, 61] on div "Influencers" at bounding box center [499, 61] width 62 height 14
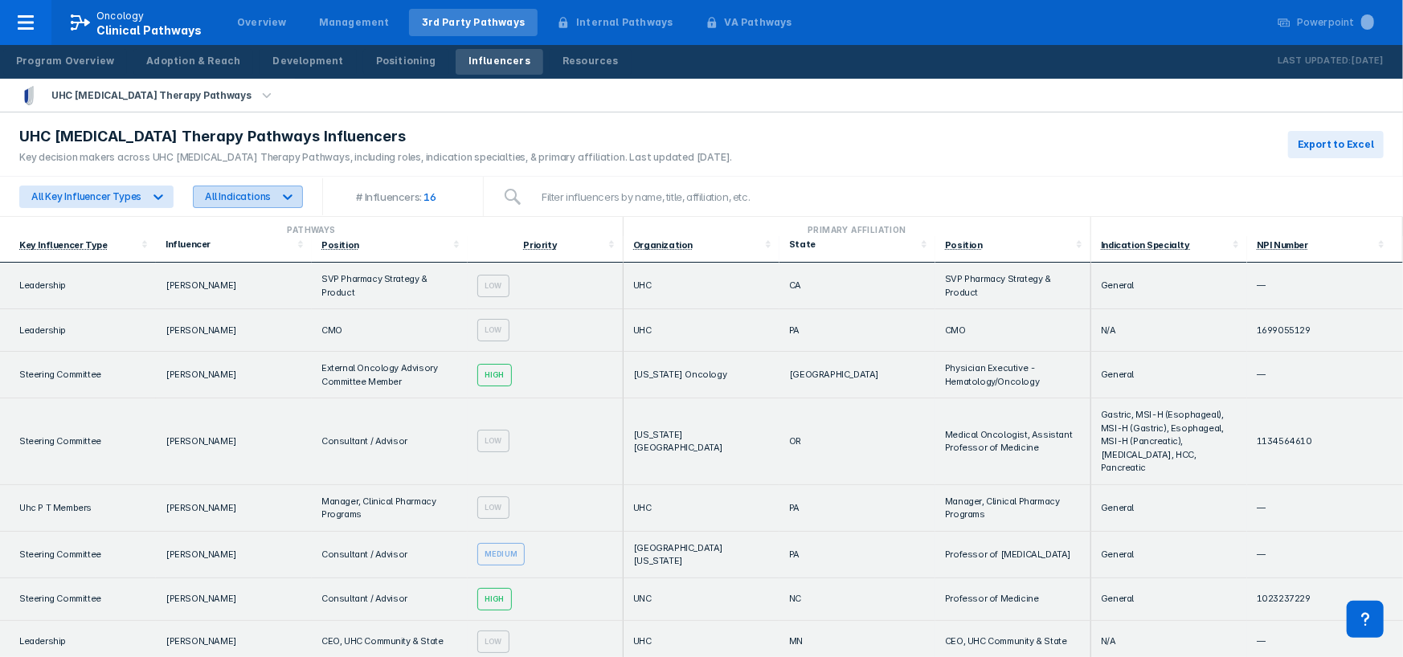
click at [284, 197] on icon at bounding box center [288, 197] width 16 height 16
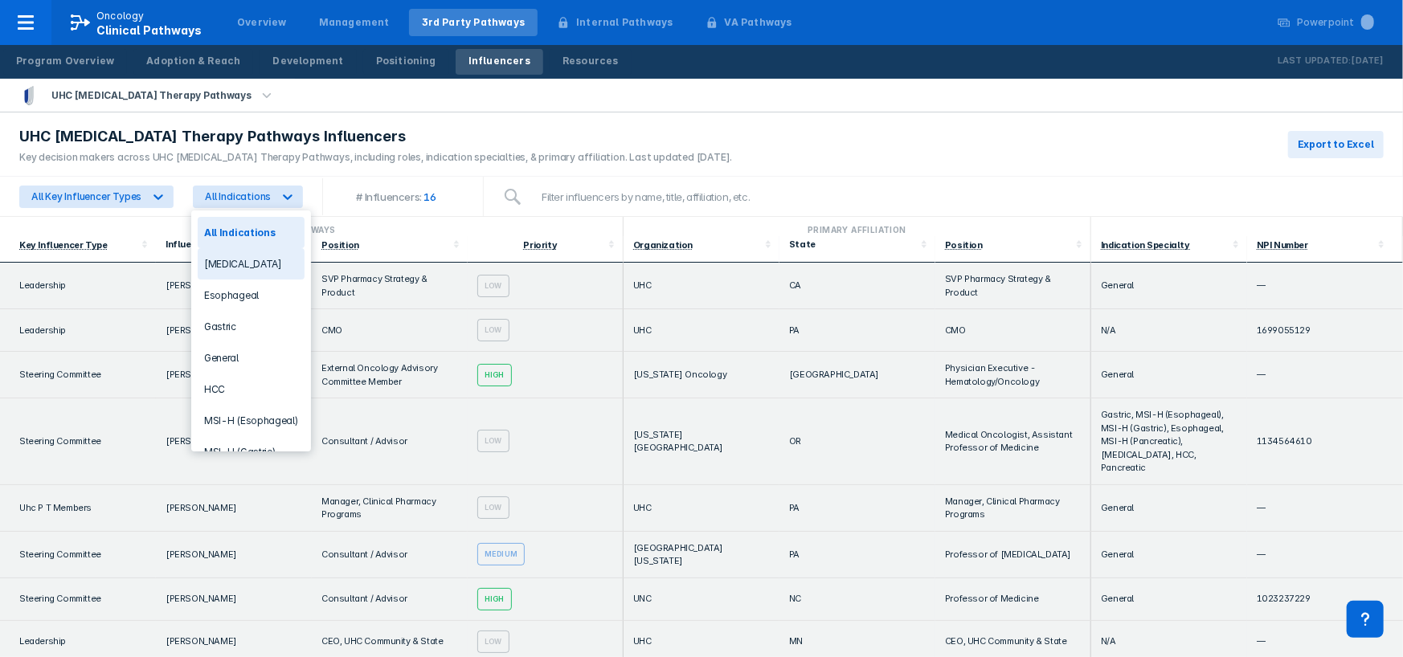
click at [259, 268] on div "[MEDICAL_DATA]" at bounding box center [251, 263] width 107 height 31
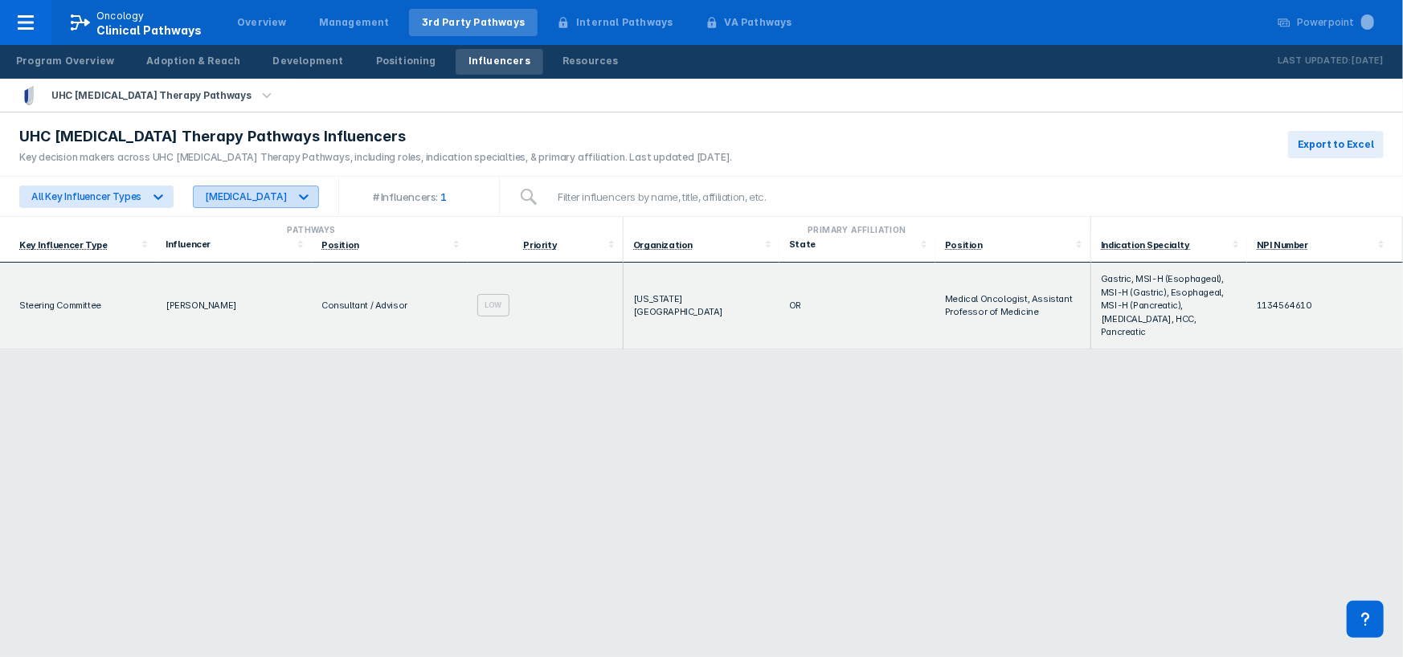
click at [304, 198] on icon at bounding box center [304, 197] width 16 height 16
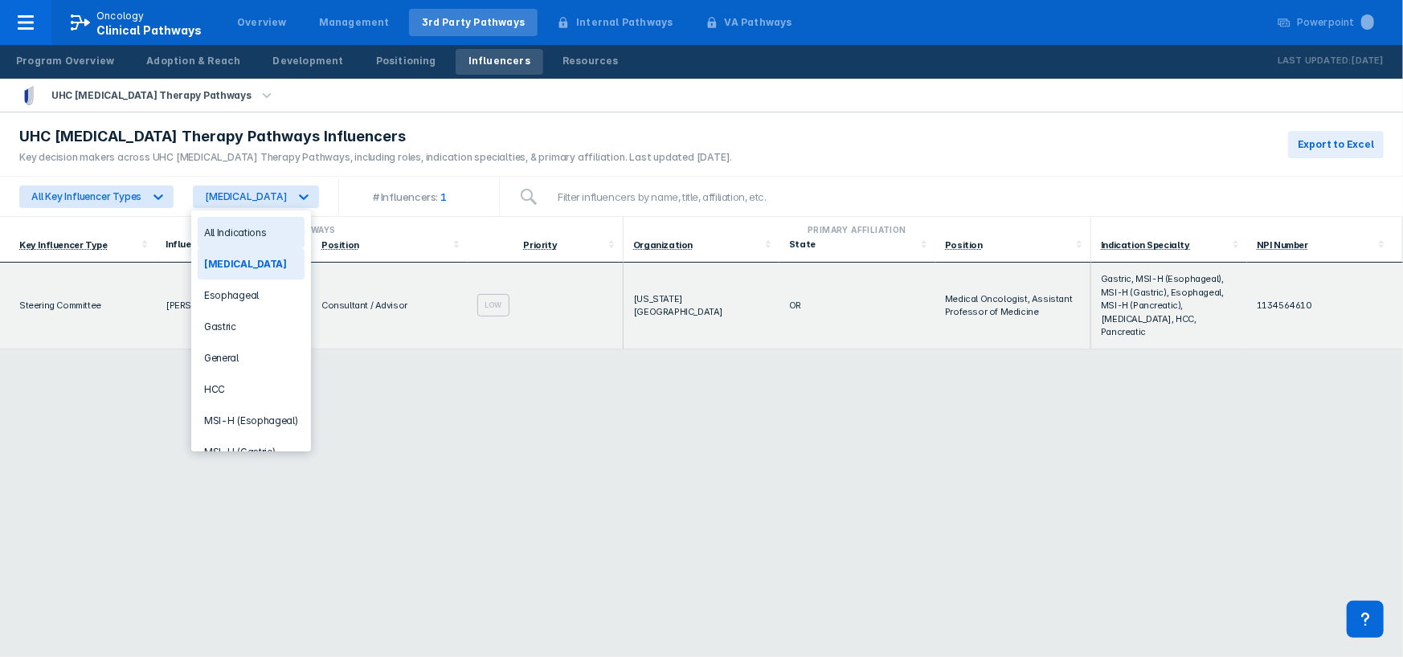
click at [227, 231] on div "All Indications" at bounding box center [251, 232] width 107 height 31
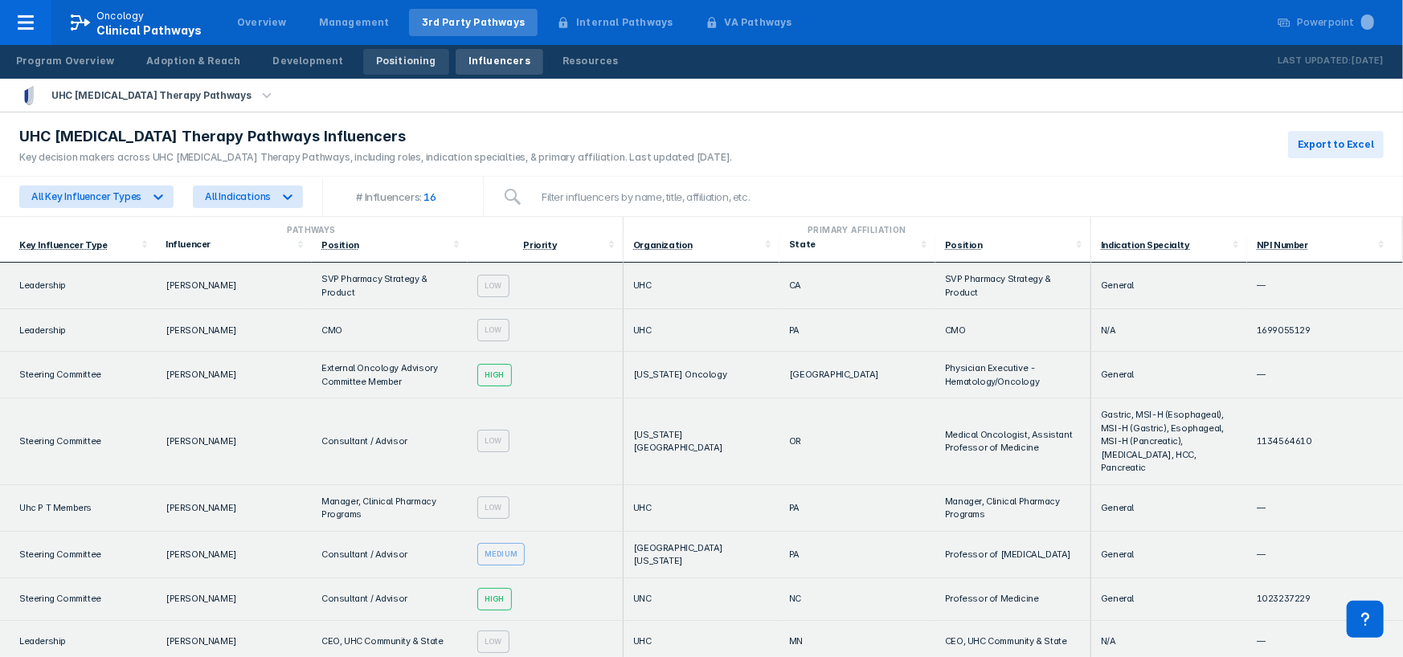
click at [376, 63] on div "Positioning" at bounding box center [406, 61] width 60 height 14
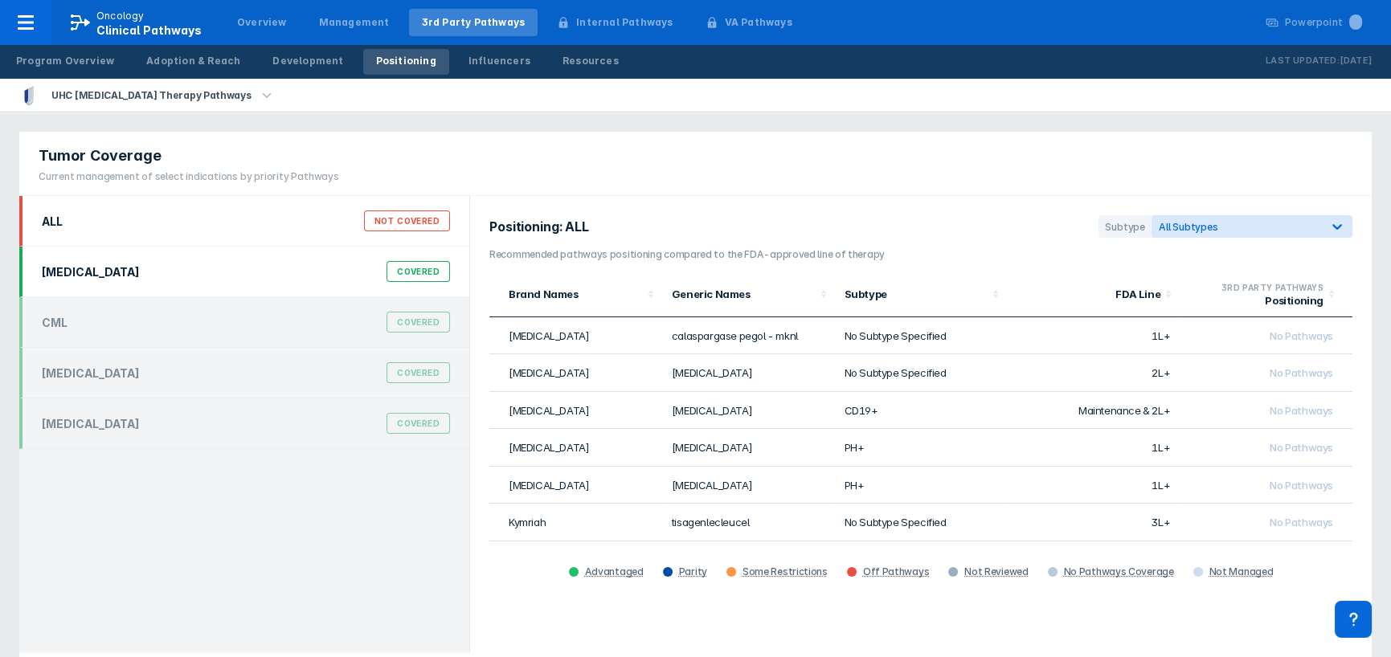
click at [418, 273] on div "Covered" at bounding box center [417, 271] width 63 height 21
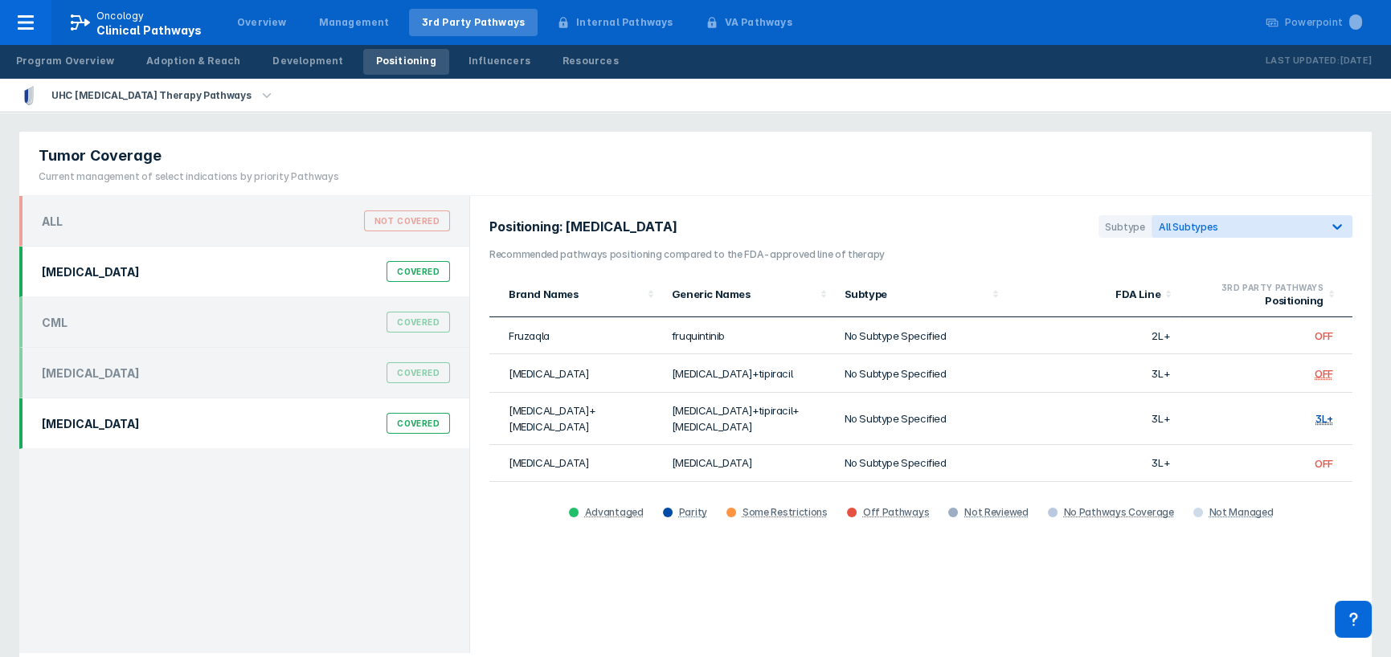
click at [410, 427] on div "Covered" at bounding box center [417, 423] width 63 height 21
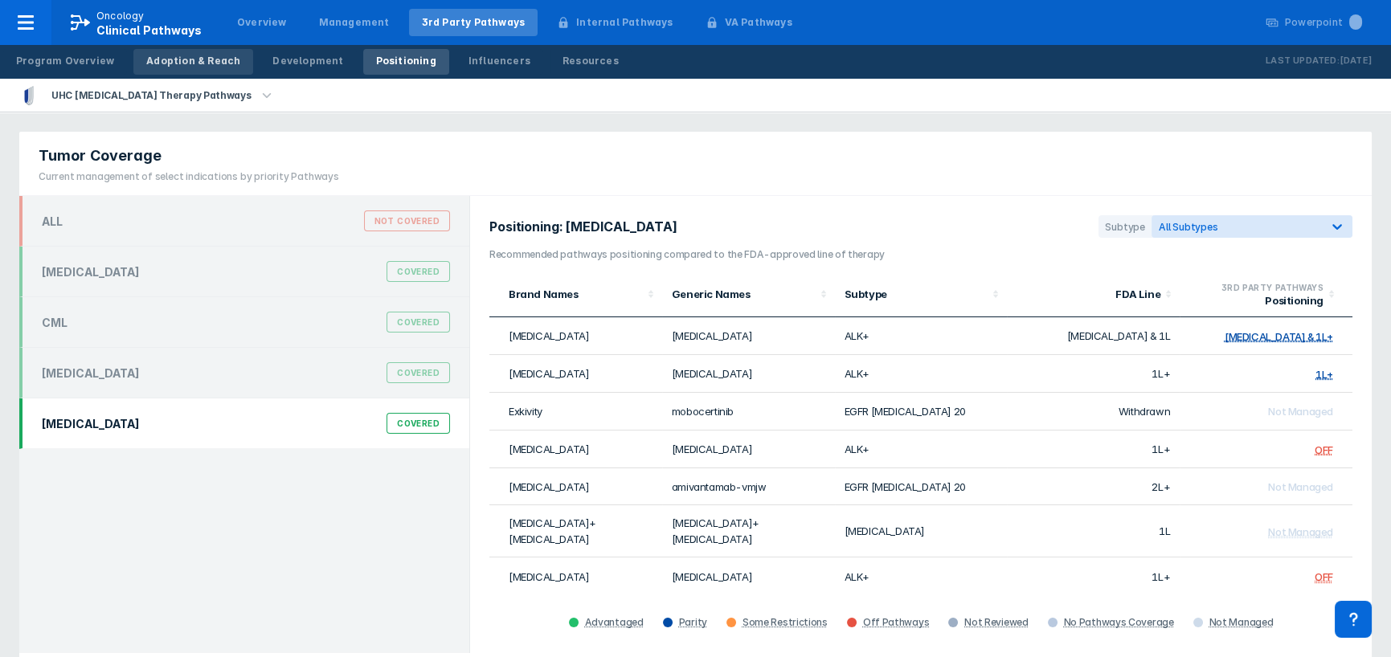
click at [186, 63] on div "Adoption & Reach" at bounding box center [193, 61] width 94 height 14
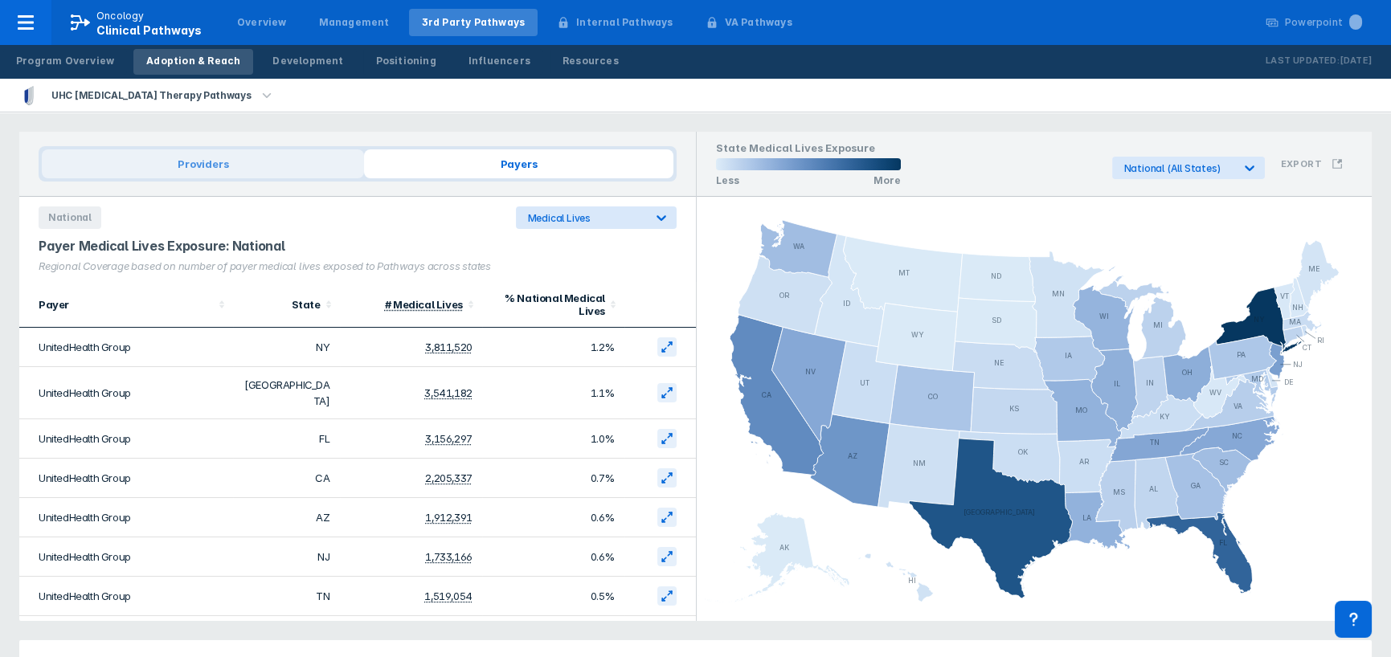
click at [223, 167] on span "Providers" at bounding box center [203, 163] width 322 height 29
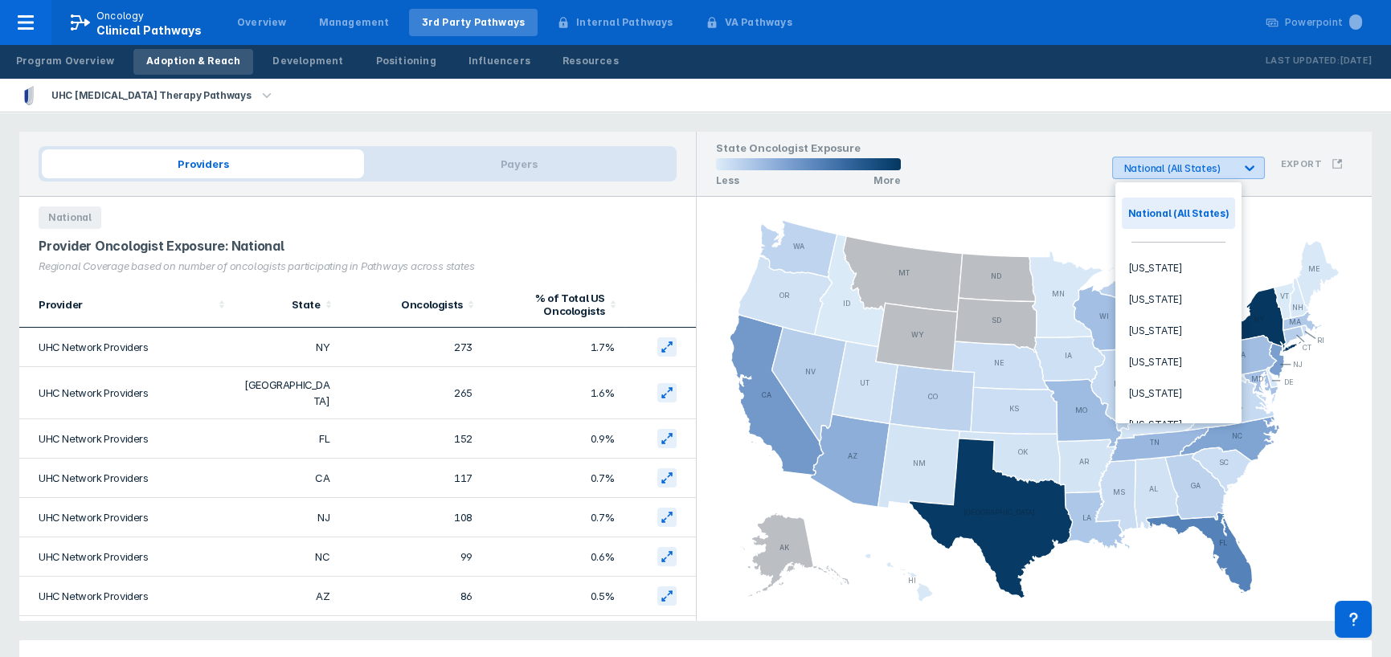
click at [1253, 170] on icon at bounding box center [1250, 169] width 10 height 6
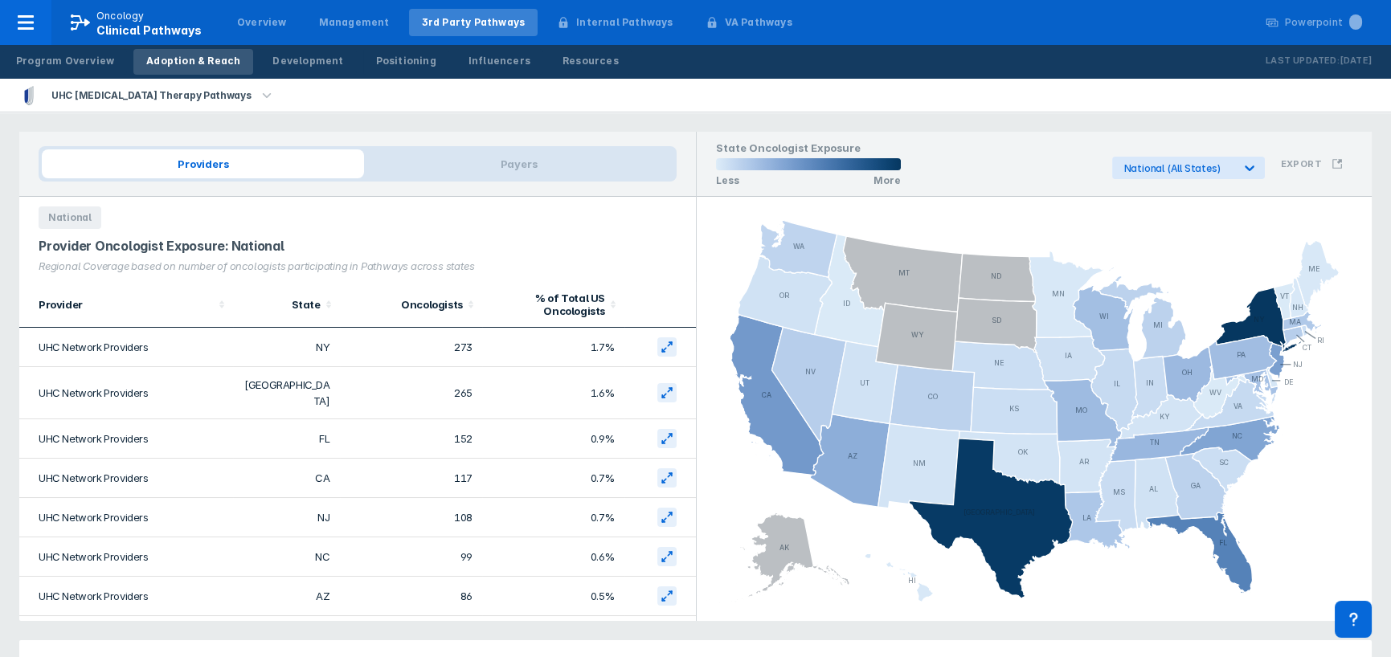
click at [976, 160] on div "State Oncologist Exposure Less More National (All States) Export" at bounding box center [1035, 164] width 676 height 65
click at [397, 67] on div "Positioning" at bounding box center [406, 61] width 60 height 14
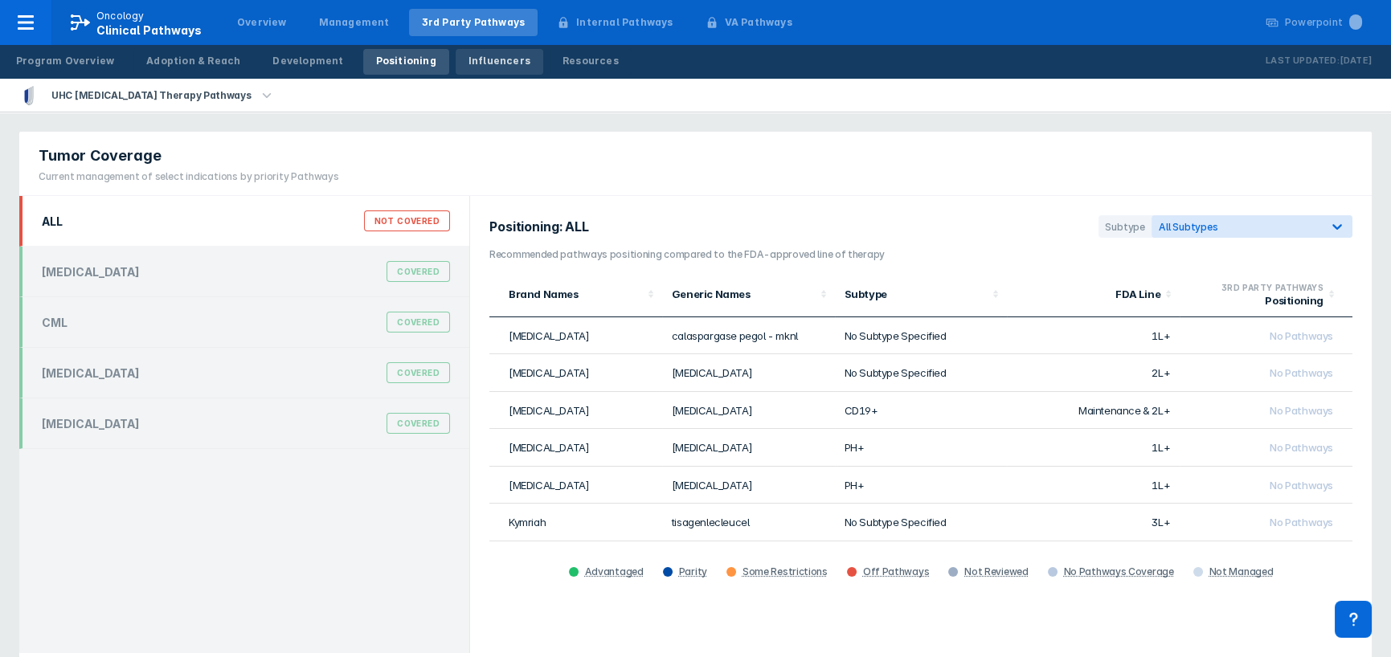
click at [468, 63] on div "Influencers" at bounding box center [499, 61] width 62 height 14
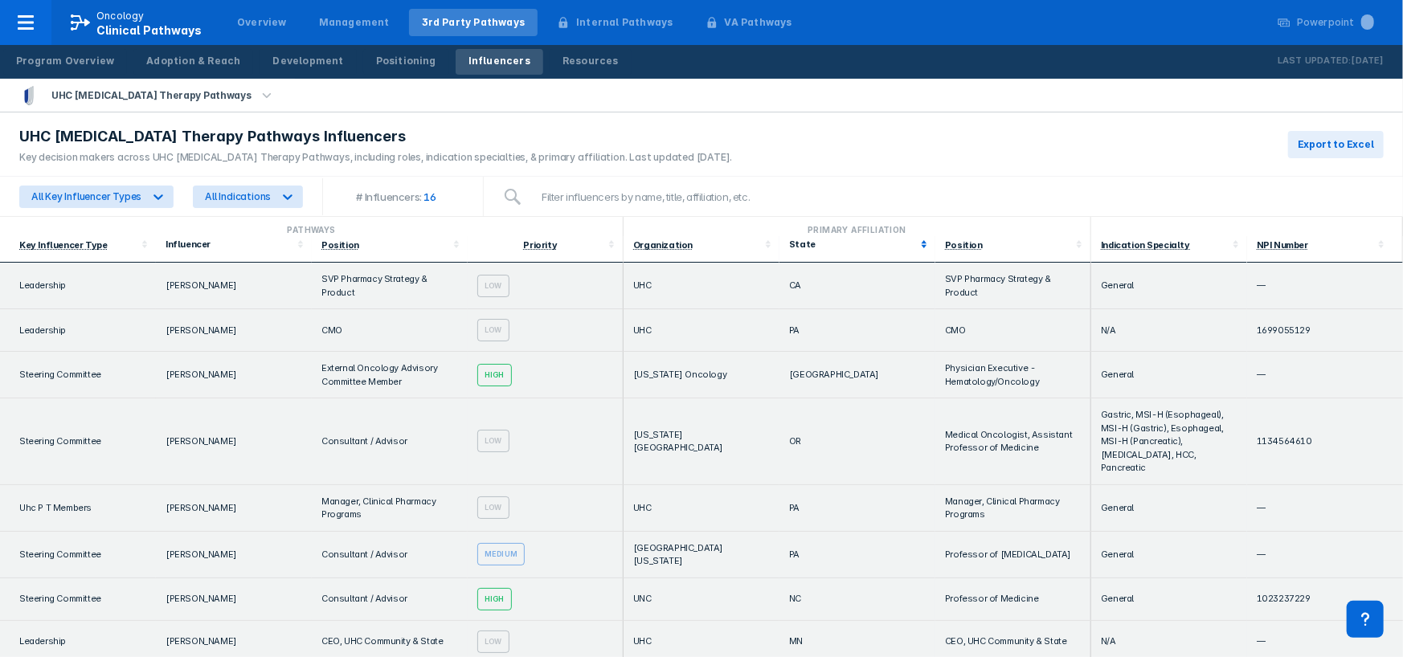
click at [793, 242] on div "State" at bounding box center [852, 244] width 127 height 11
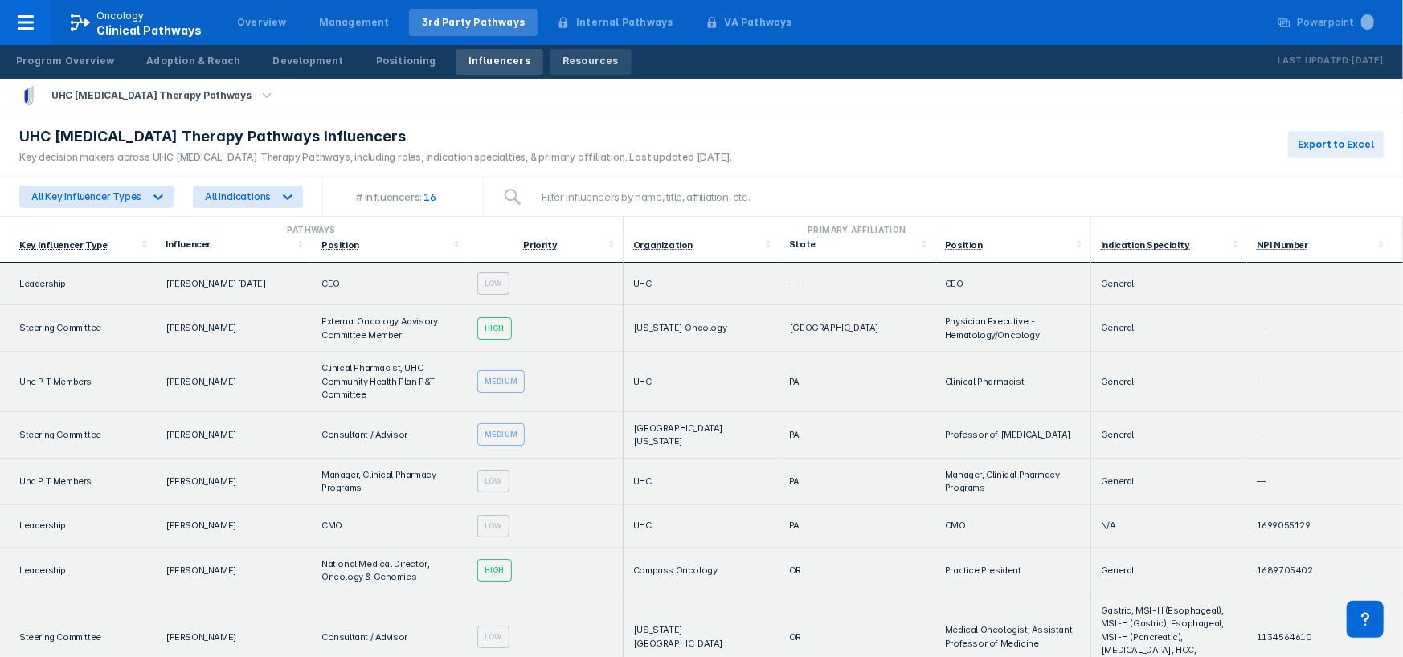
click at [562, 59] on div "Resources" at bounding box center [590, 61] width 56 height 14
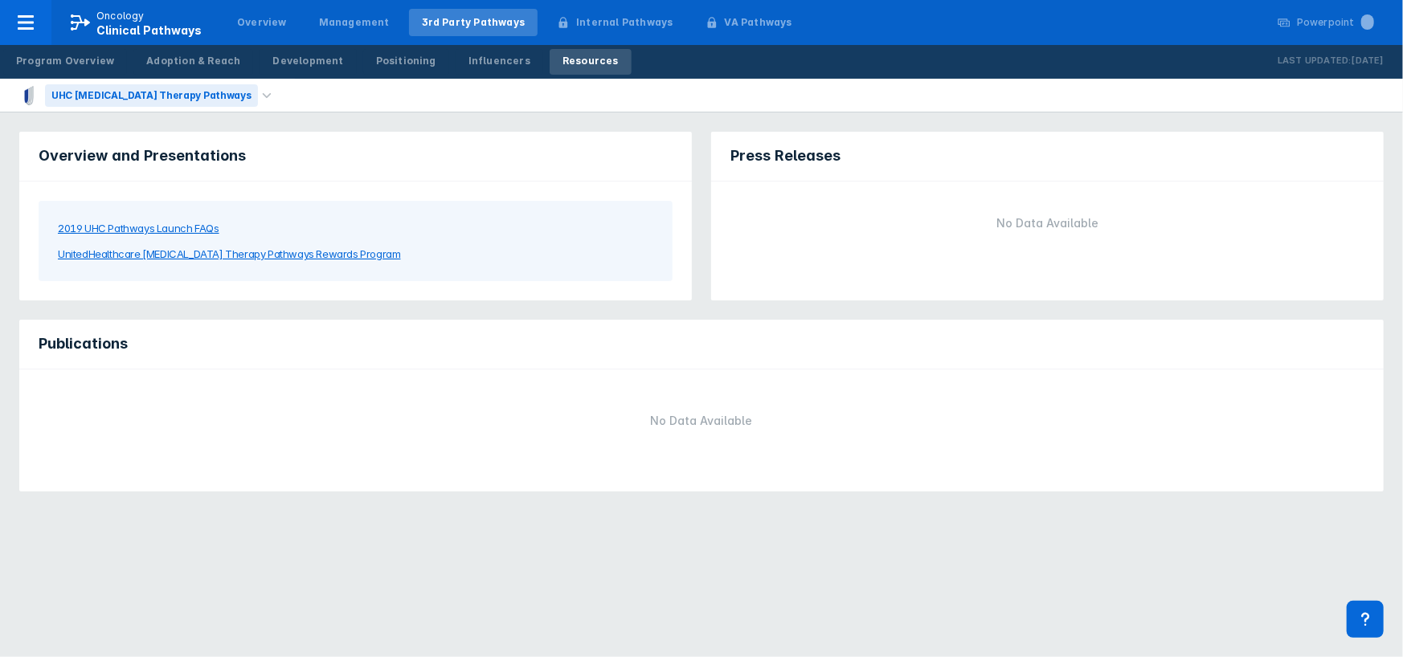
click at [188, 96] on div "UHC [MEDICAL_DATA] Therapy Pathways" at bounding box center [151, 95] width 213 height 22
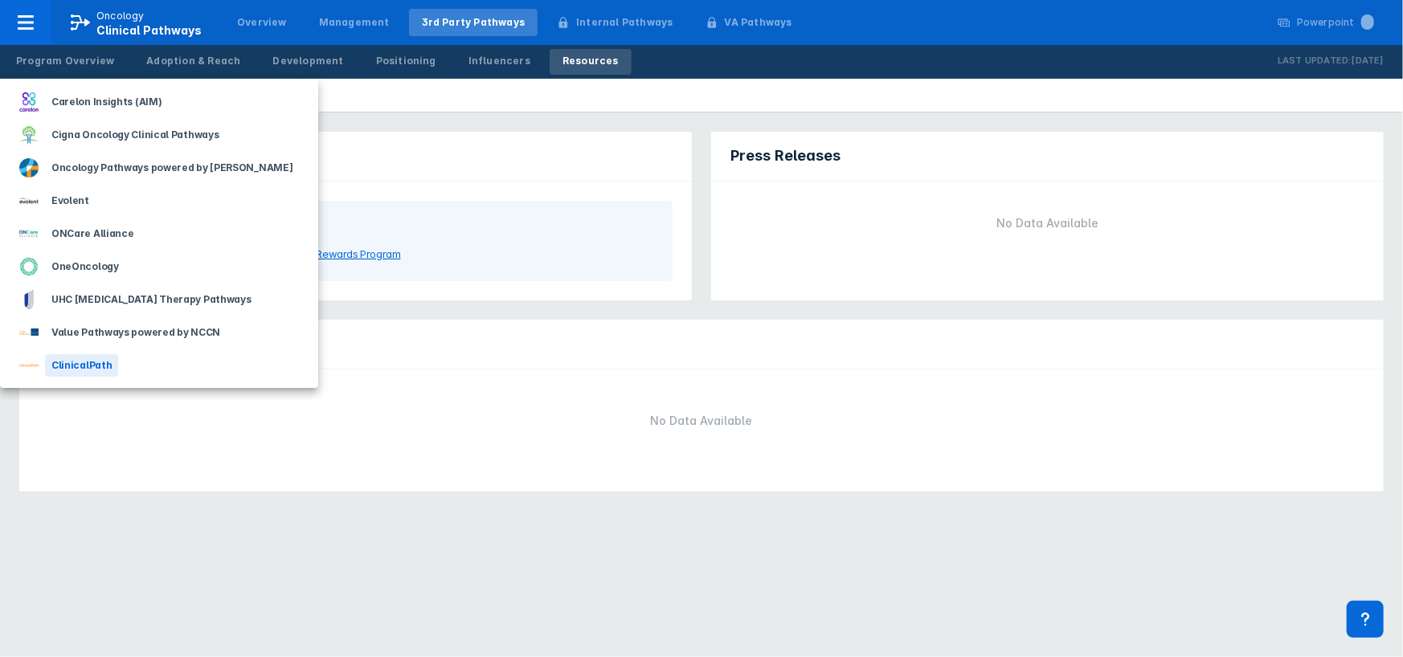
click at [70, 362] on div "ClinicalPath" at bounding box center [81, 365] width 73 height 22
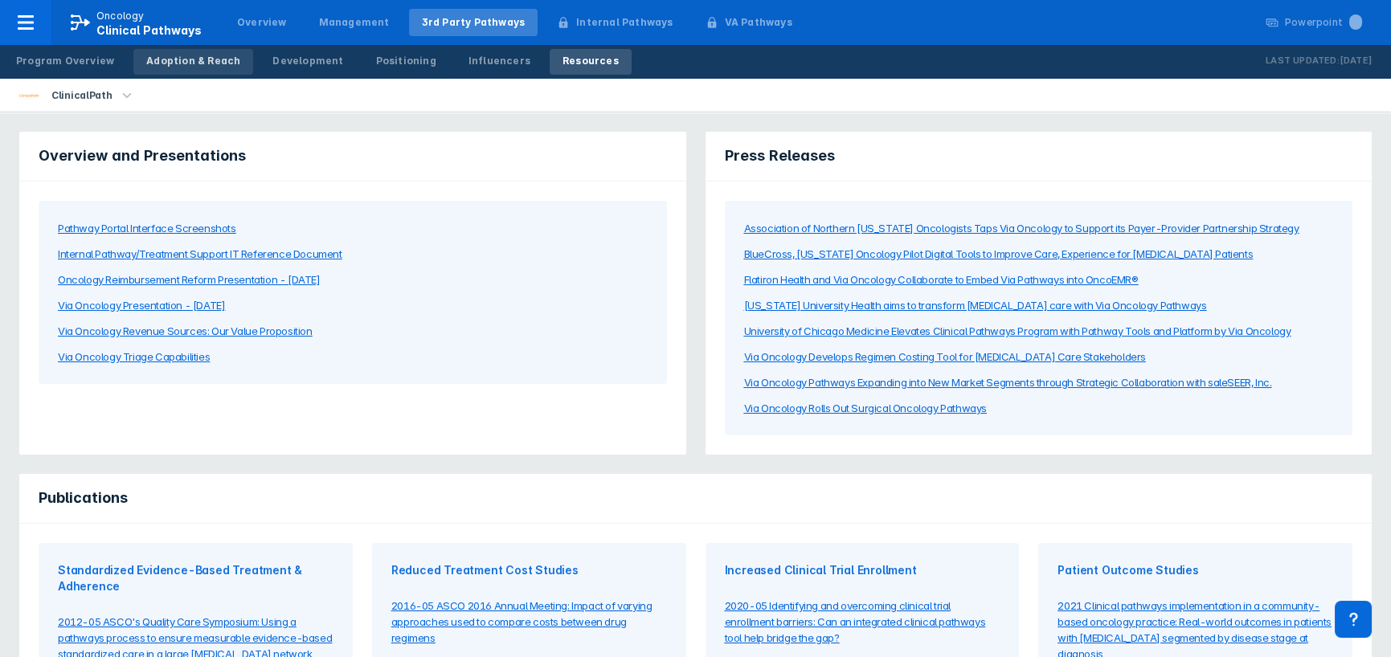
click at [160, 62] on div "Adoption & Reach" at bounding box center [193, 61] width 94 height 14
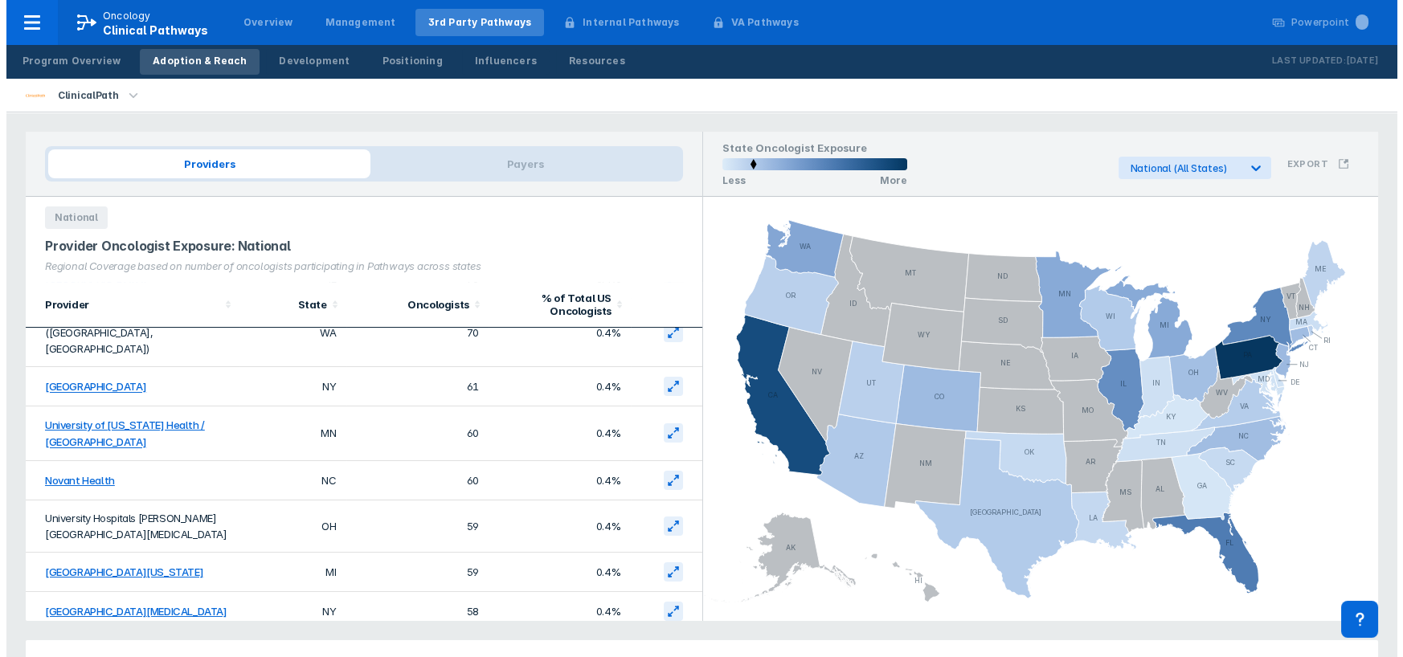
scroll to position [260, 0]
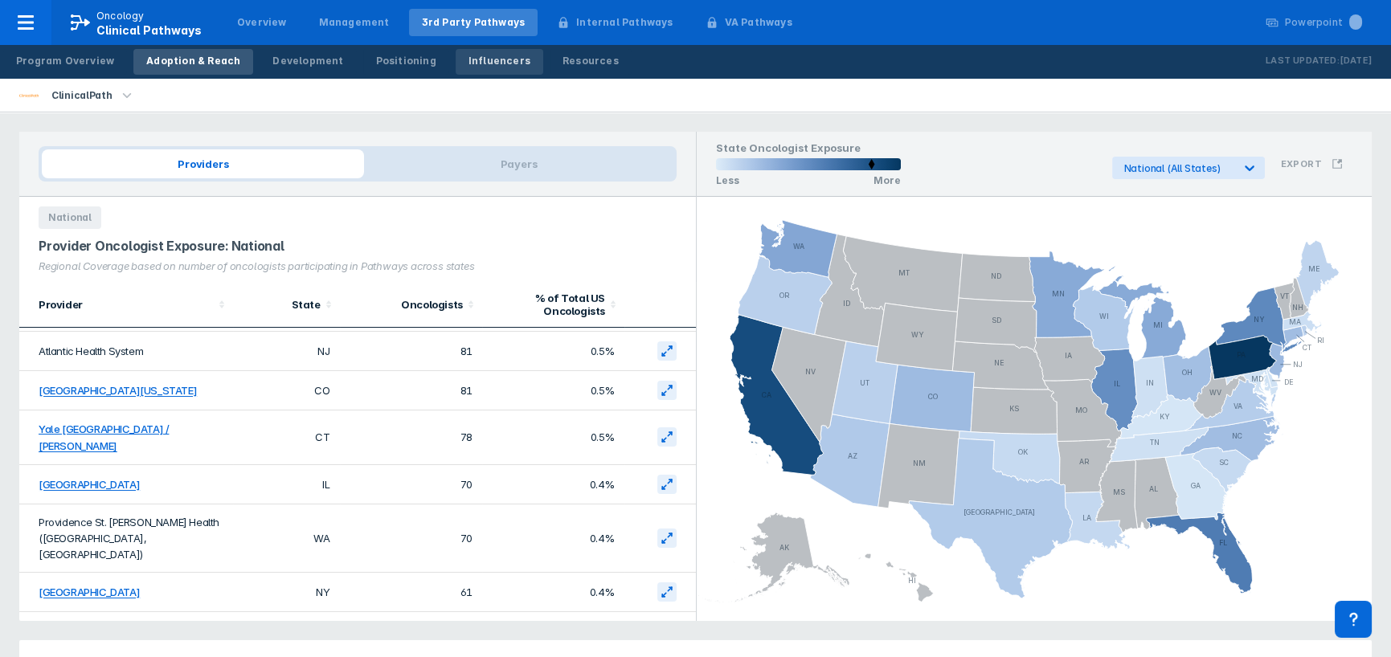
click at [472, 56] on div "Influencers" at bounding box center [499, 61] width 62 height 14
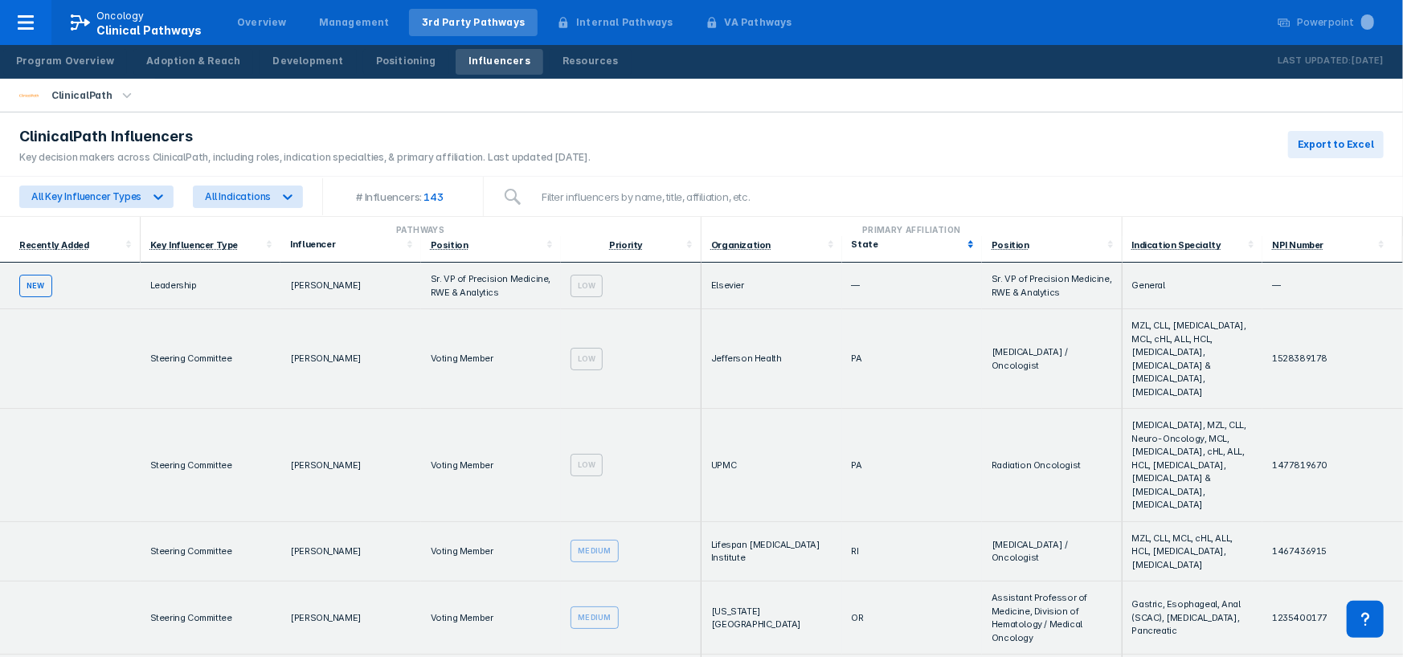
click at [852, 249] on div "State" at bounding box center [912, 244] width 121 height 16
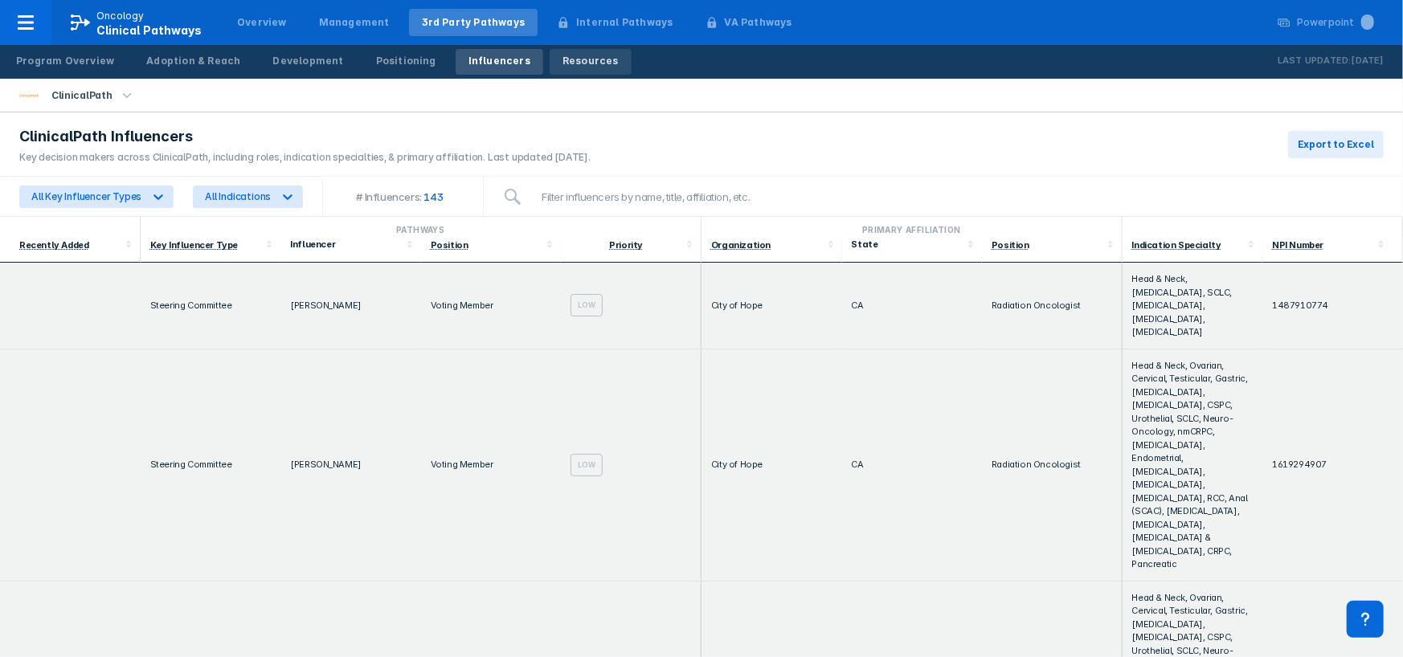
click at [558, 71] on link "Resources" at bounding box center [591, 62] width 82 height 26
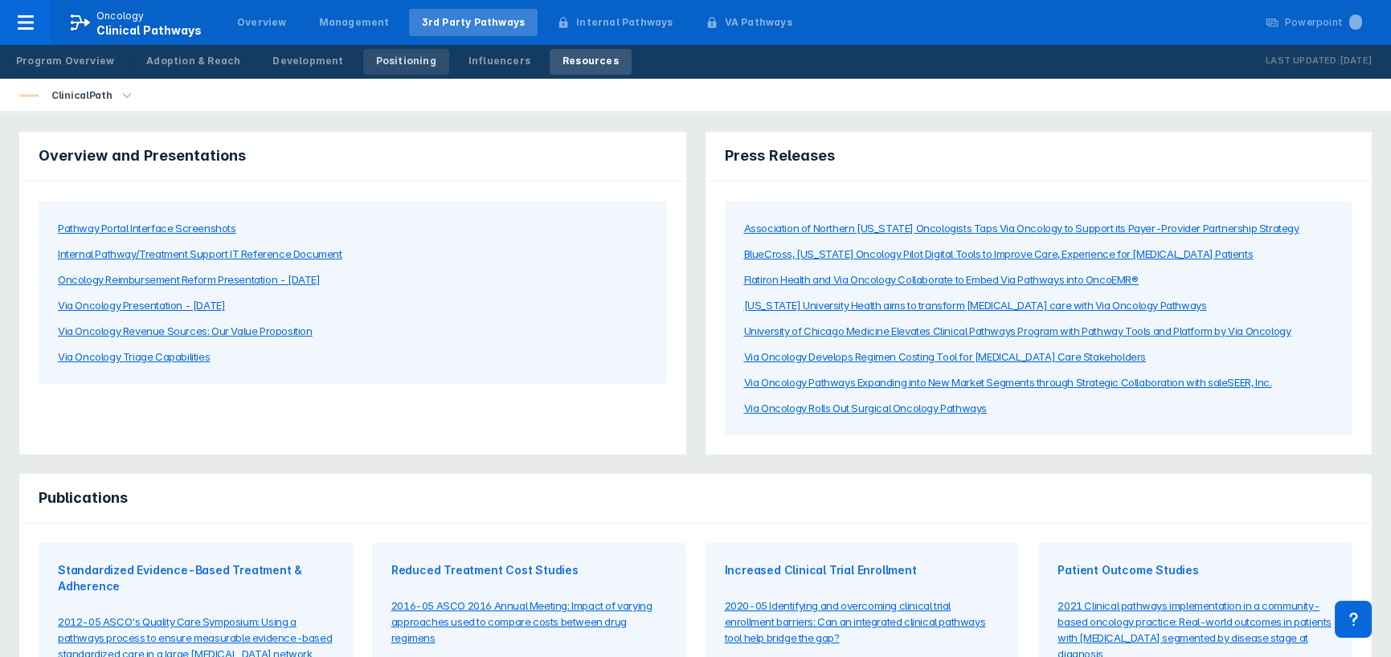
click at [400, 68] on link "Positioning" at bounding box center [406, 62] width 86 height 26
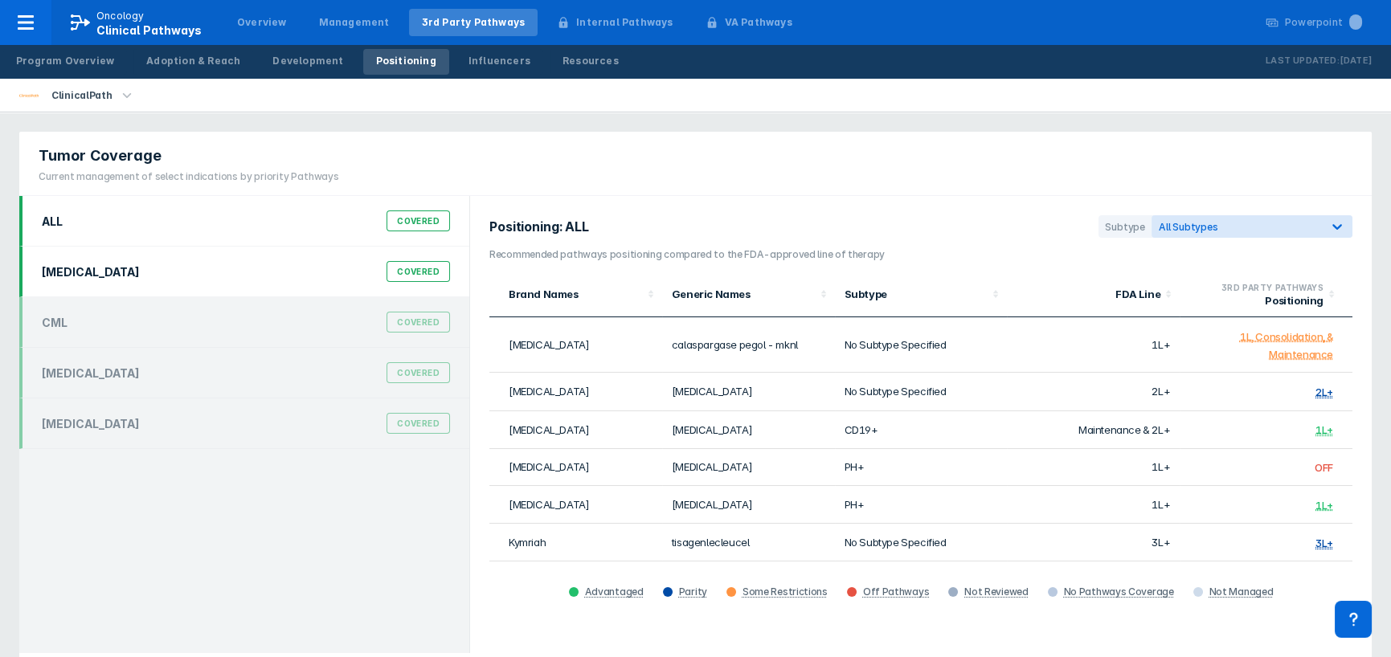
click at [416, 269] on div "Covered" at bounding box center [417, 271] width 63 height 21
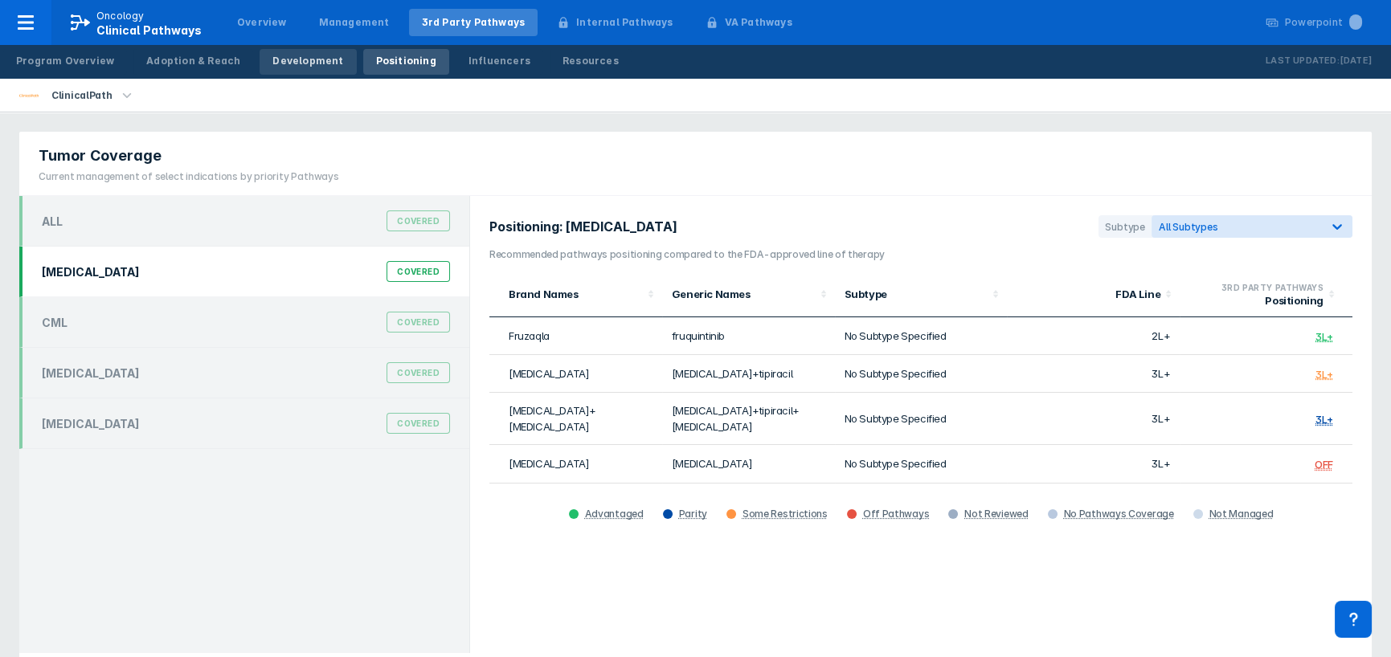
click at [285, 64] on div "Development" at bounding box center [307, 61] width 71 height 14
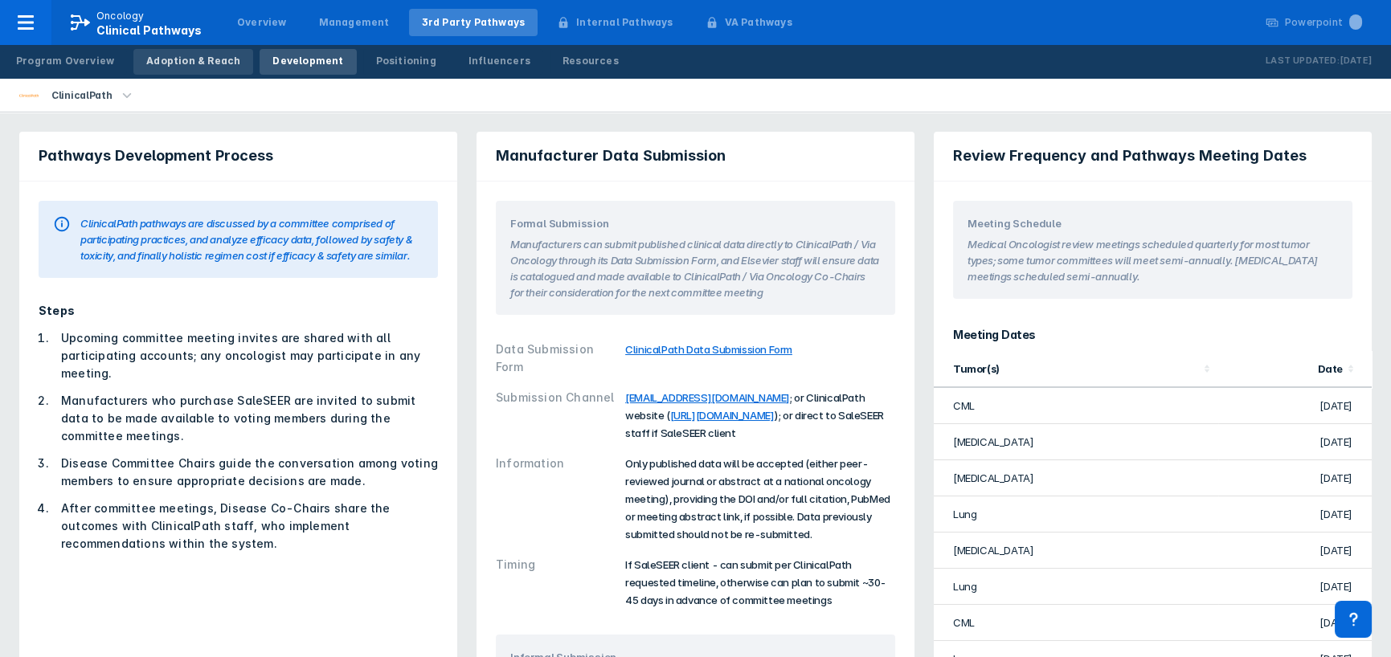
click at [146, 59] on div "Adoption & Reach" at bounding box center [193, 61] width 94 height 14
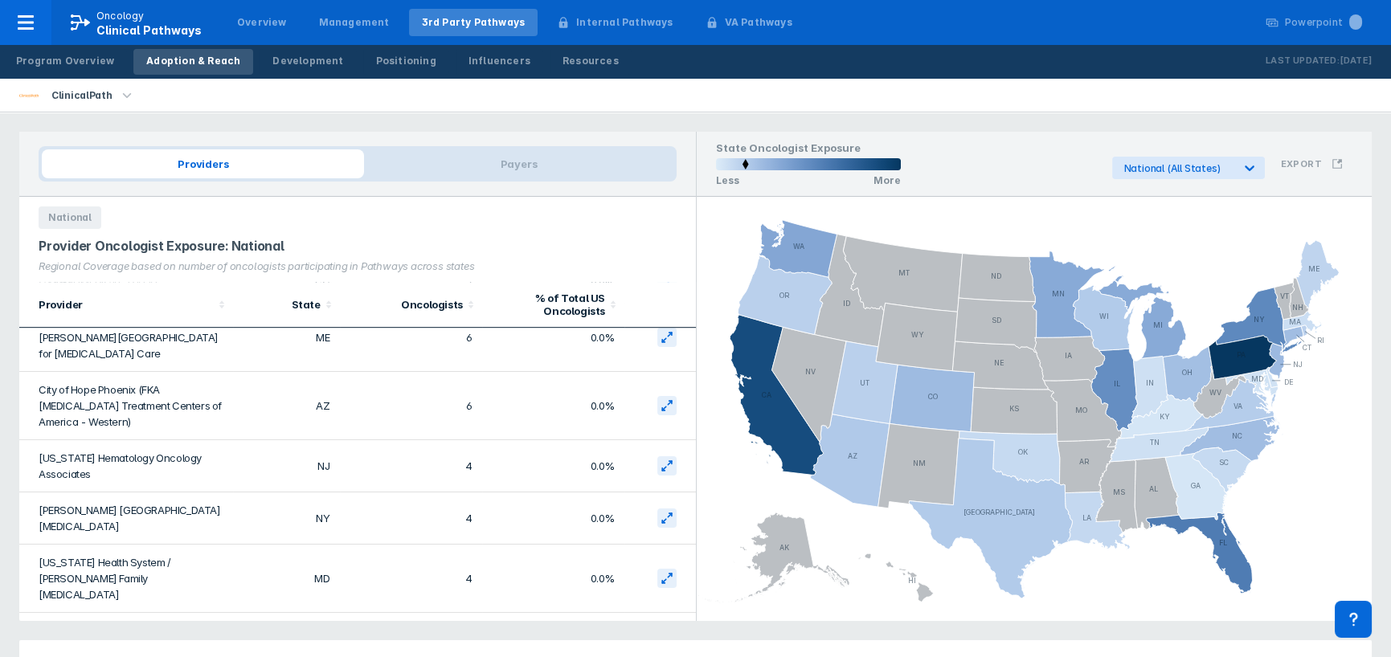
scroll to position [2561, 0]
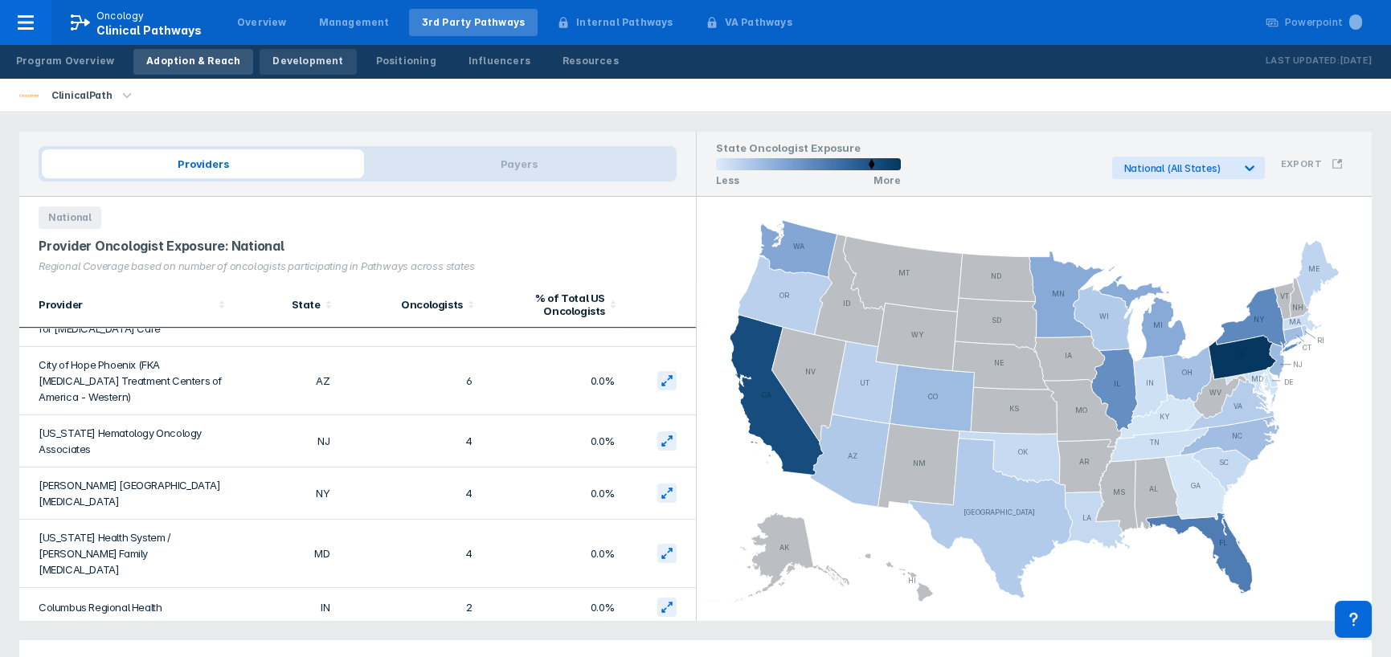
click at [298, 70] on link "Development" at bounding box center [308, 62] width 96 height 26
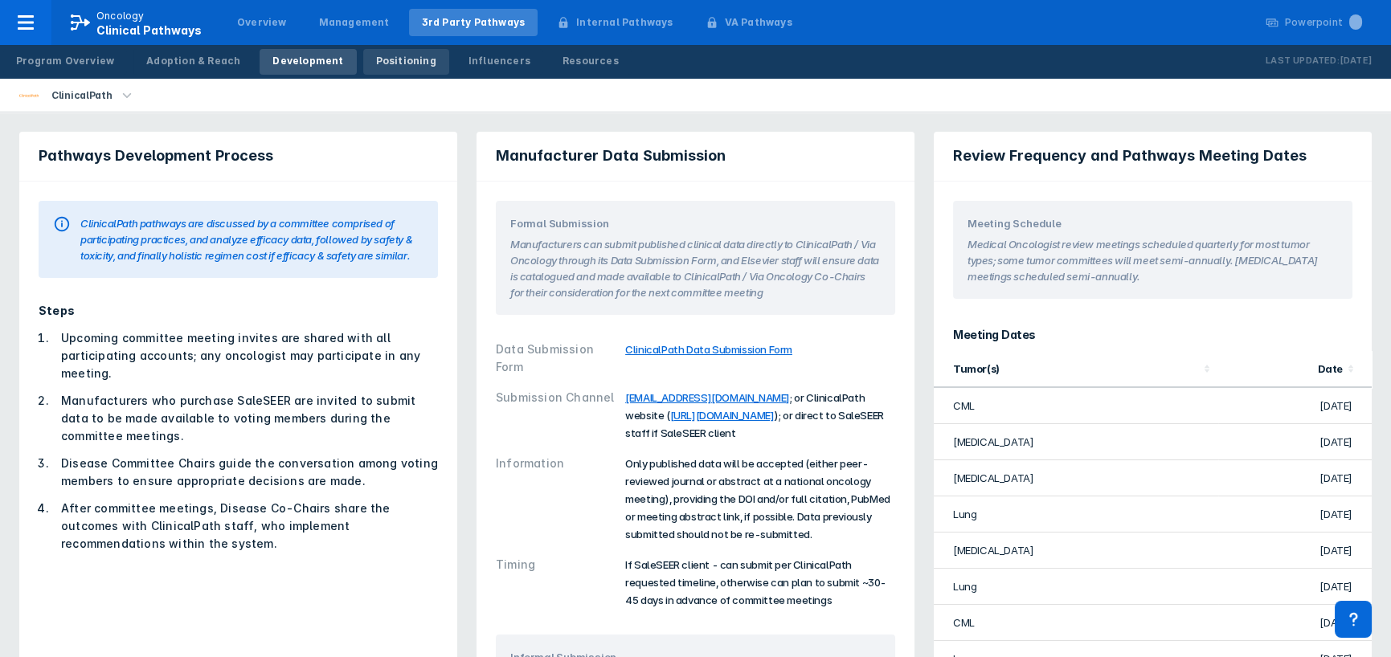
click at [380, 60] on div "Positioning" at bounding box center [406, 61] width 60 height 14
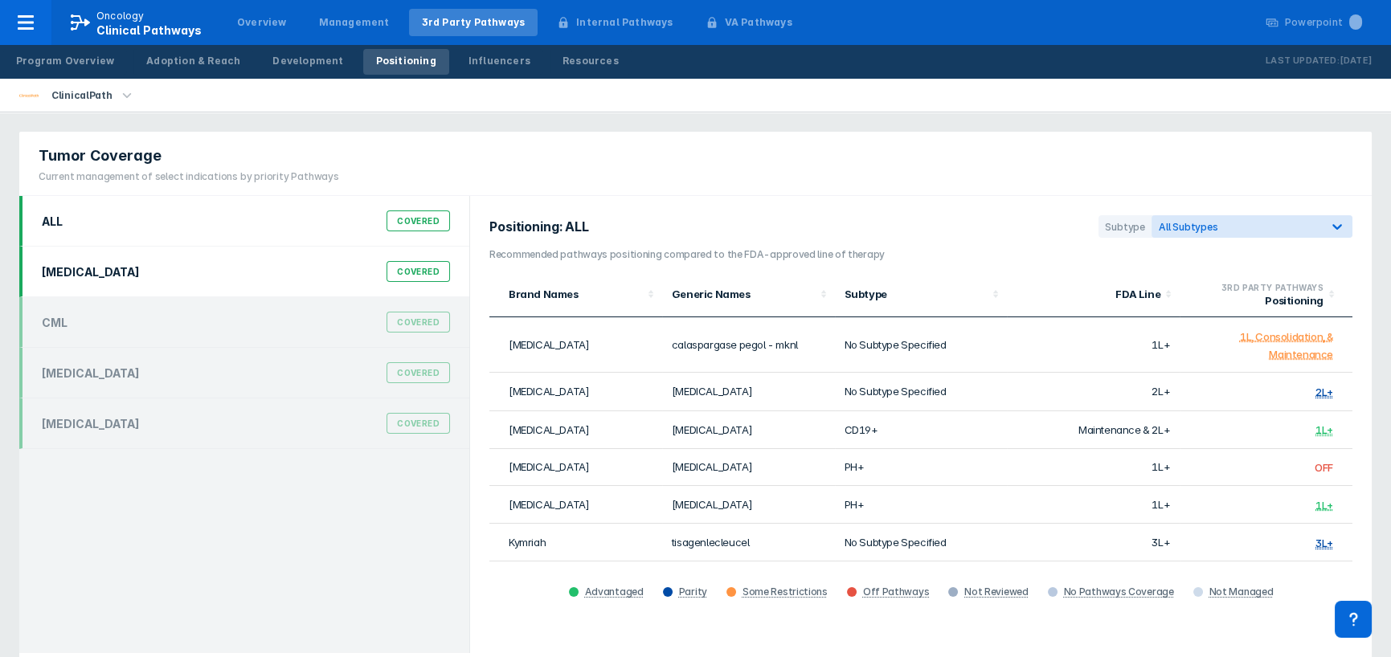
click at [423, 273] on div "Covered" at bounding box center [417, 271] width 63 height 21
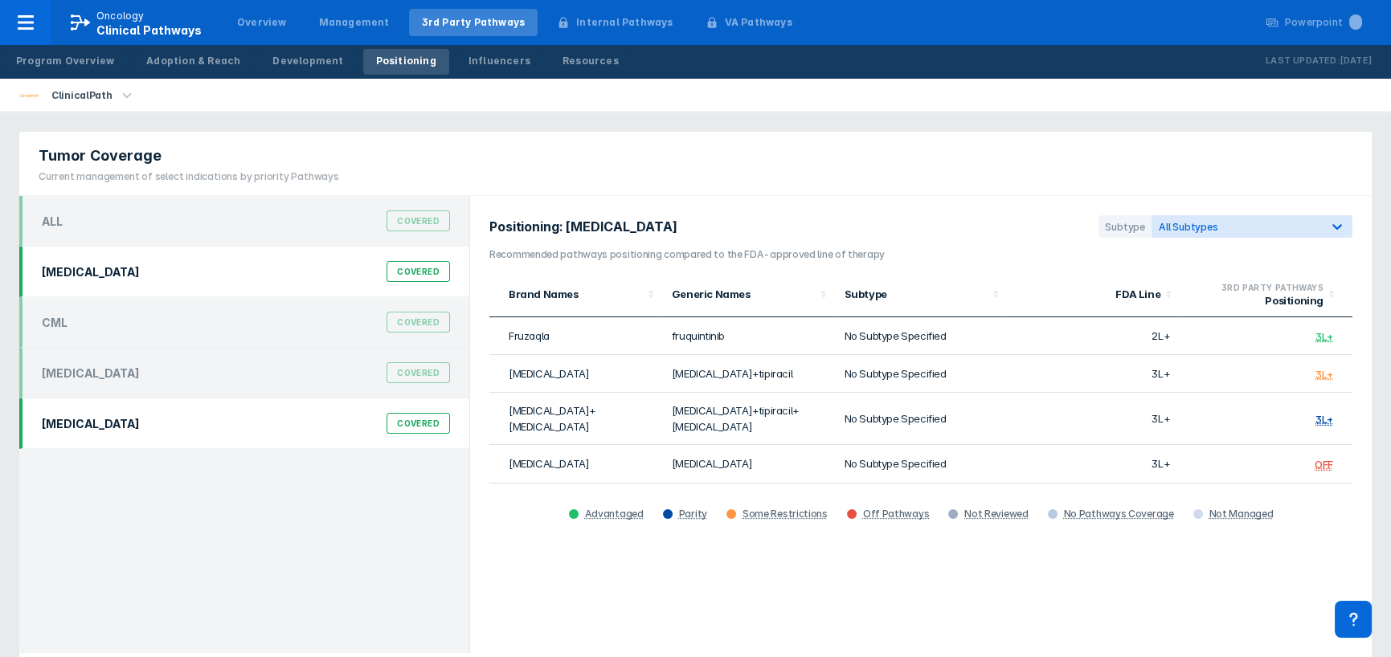
click at [415, 421] on div "Covered" at bounding box center [417, 423] width 63 height 21
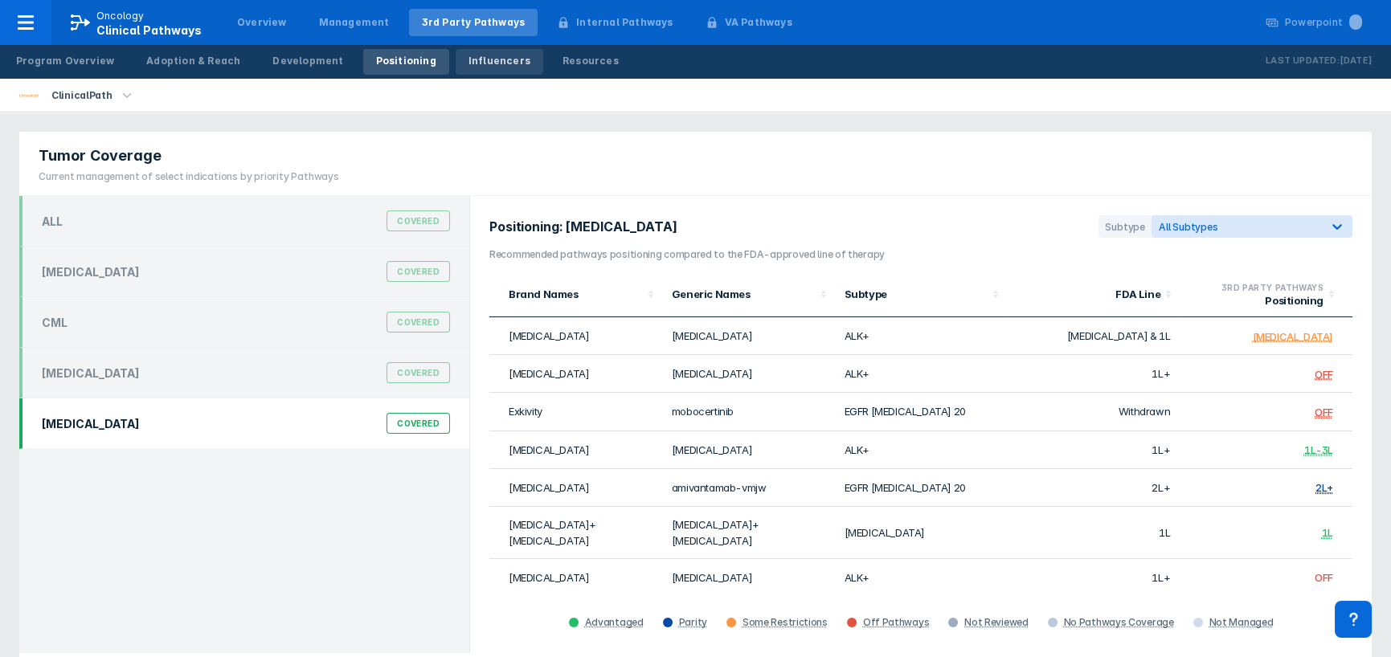
click at [481, 57] on div "Influencers" at bounding box center [499, 61] width 62 height 14
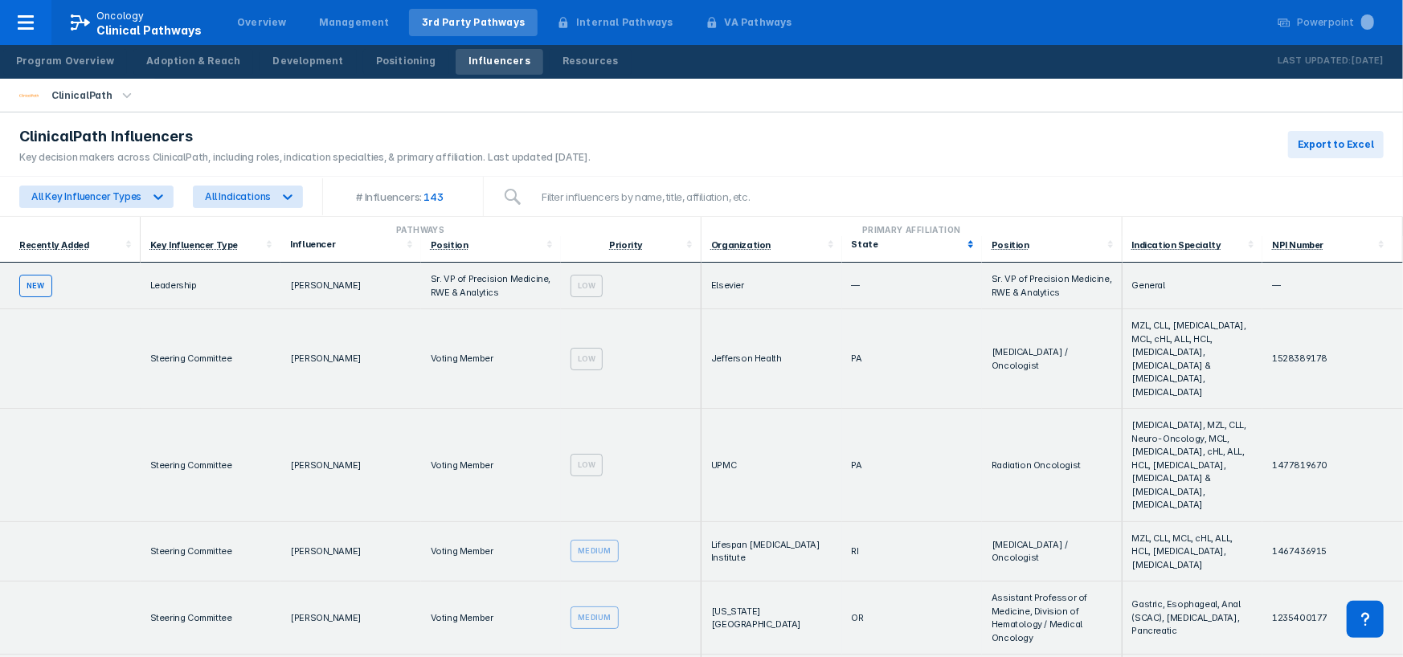
click at [859, 247] on div "State" at bounding box center [908, 244] width 112 height 11
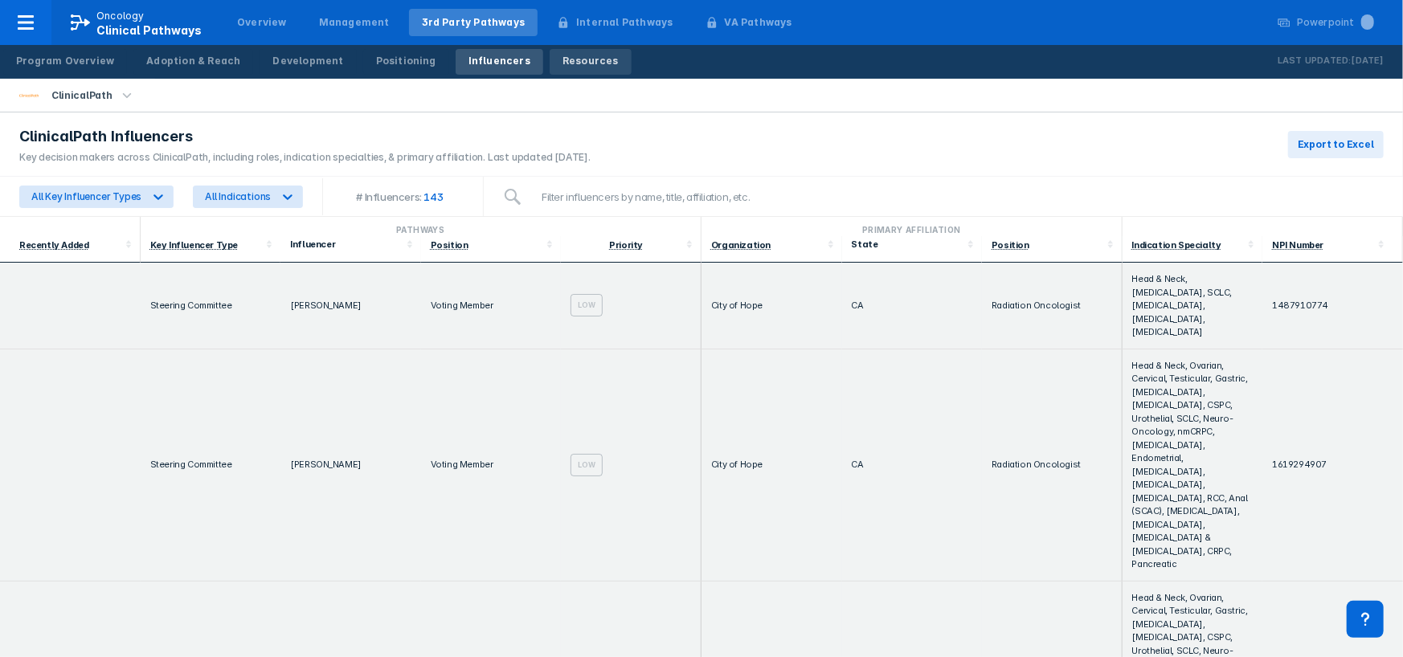
click at [562, 59] on div "Resources" at bounding box center [590, 61] width 56 height 14
